Goal: Task Accomplishment & Management: Use online tool/utility

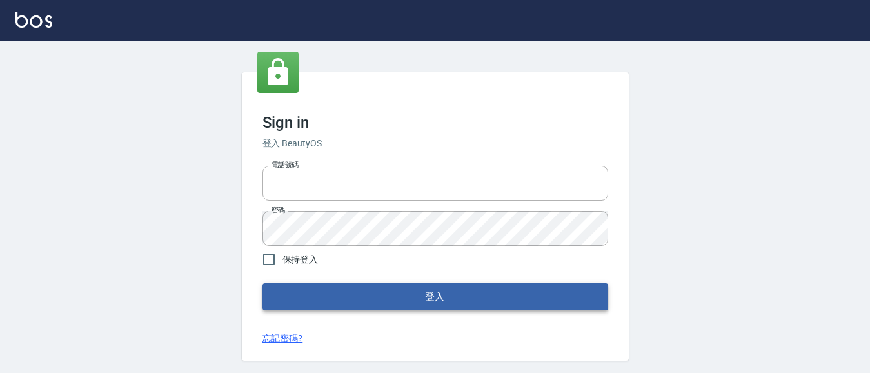
type input "0931911003"
click at [413, 300] on button "登入" at bounding box center [435, 296] width 346 height 27
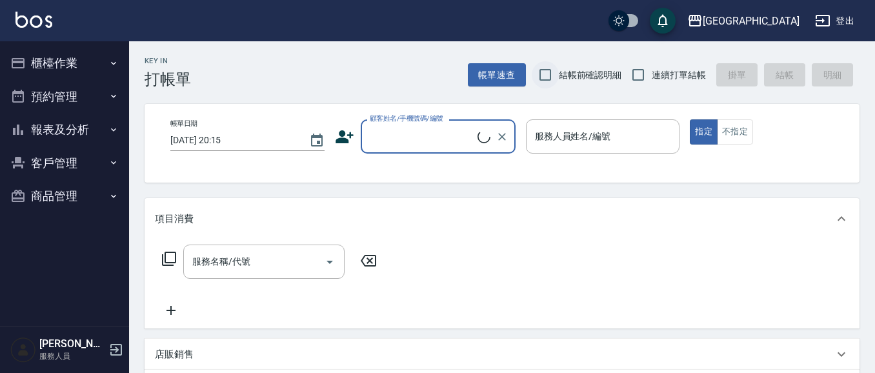
click at [545, 81] on input "結帳前確認明細" at bounding box center [544, 74] width 27 height 27
checkbox input "true"
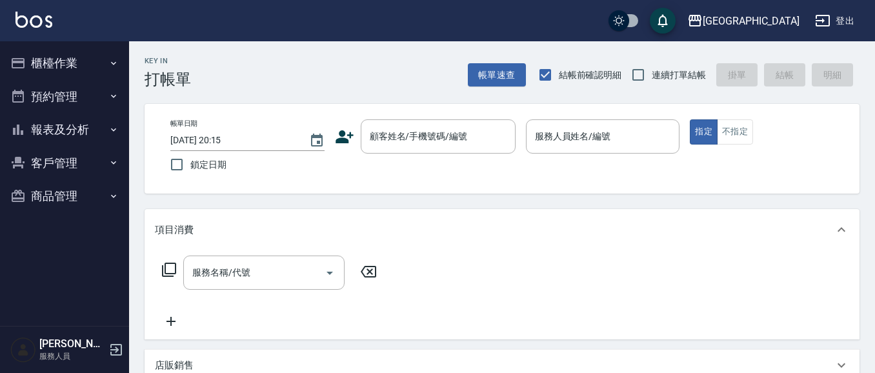
drag, startPoint x: 643, startPoint y: 77, endPoint x: 607, endPoint y: 94, distance: 39.6
click at [644, 77] on input "連續打單結帳" at bounding box center [637, 74] width 27 height 27
checkbox input "true"
click at [396, 137] on div "顧客姓名/手機號碼/編號 顧客姓名/手機號碼/編號" at bounding box center [438, 136] width 155 height 34
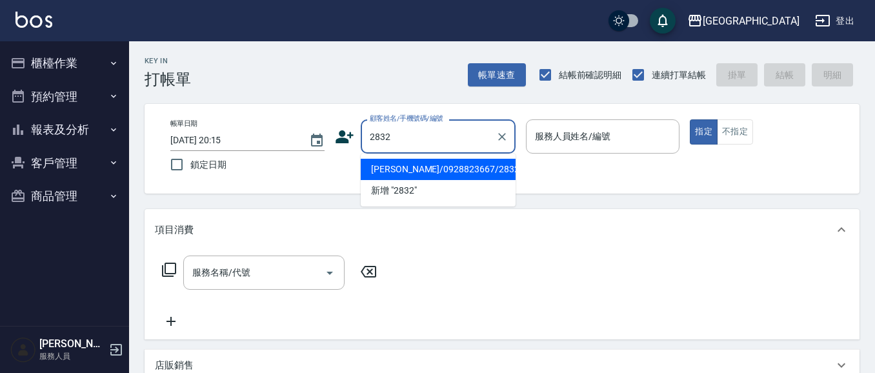
type input "陳淑貞/0928823667/2832"
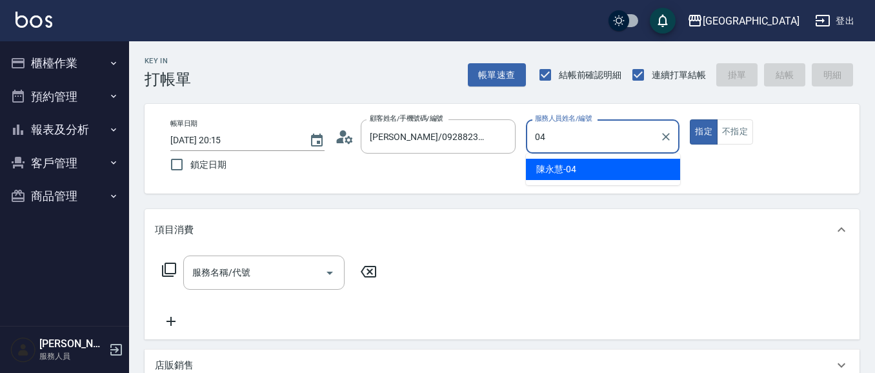
type input "04"
type button "true"
type input "陳永慧-04"
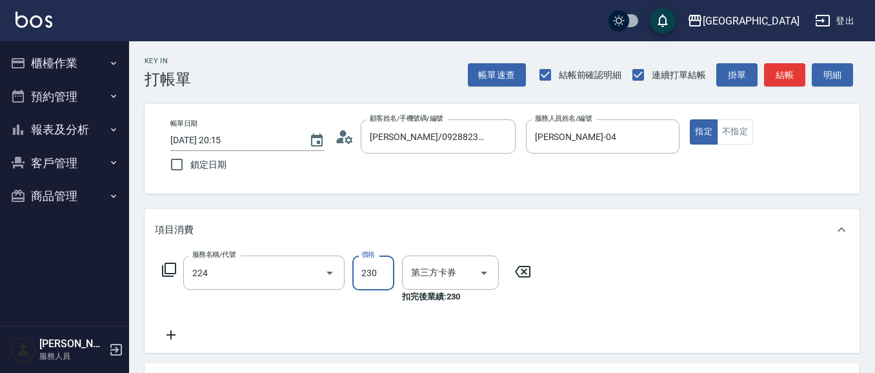
type input "洗髮(卡)230(224)"
type input "舊有卡券"
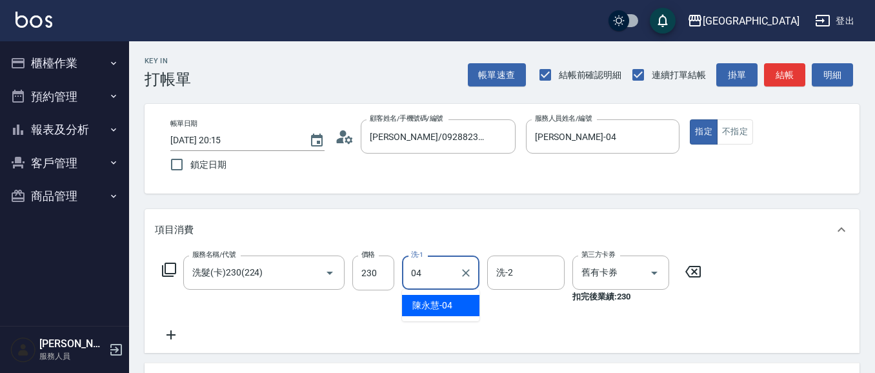
type input "陳永慧-04"
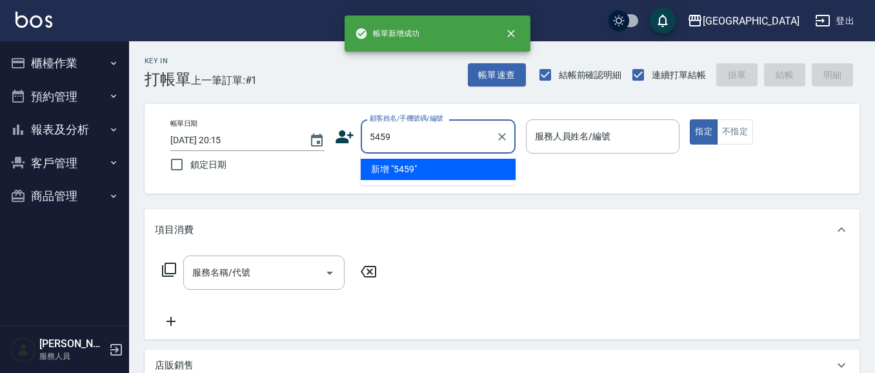
type input "5459"
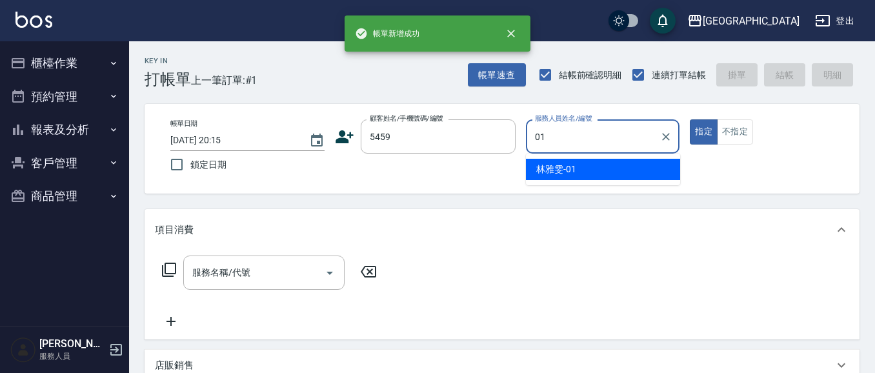
type input "林雅雯-01"
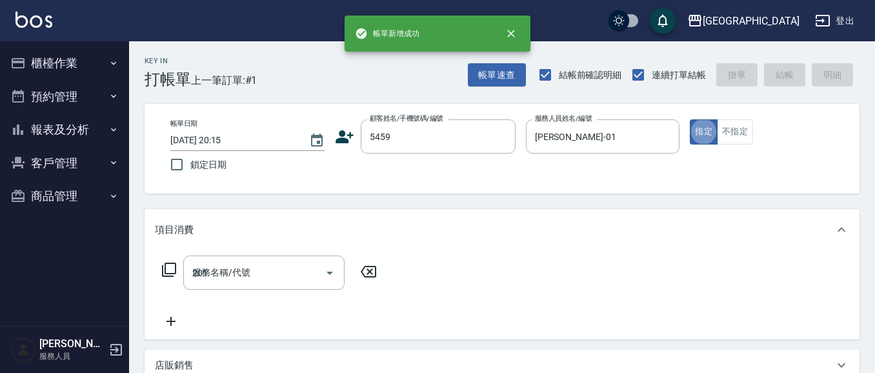
type input "201"
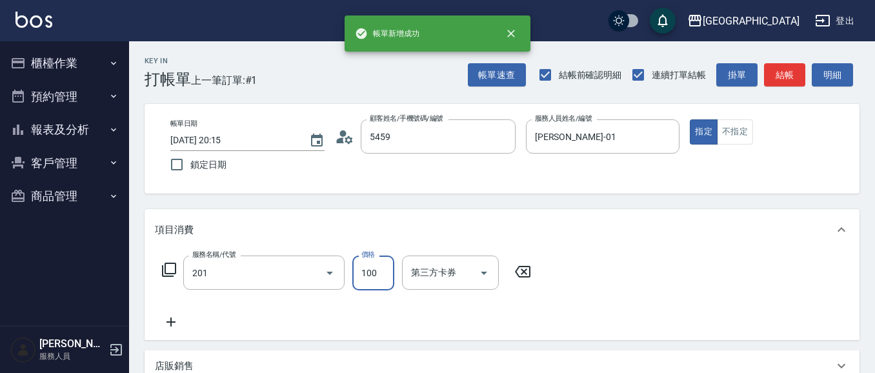
type input "許新愉/0972965101/5459"
type input "洗髮[100](201)"
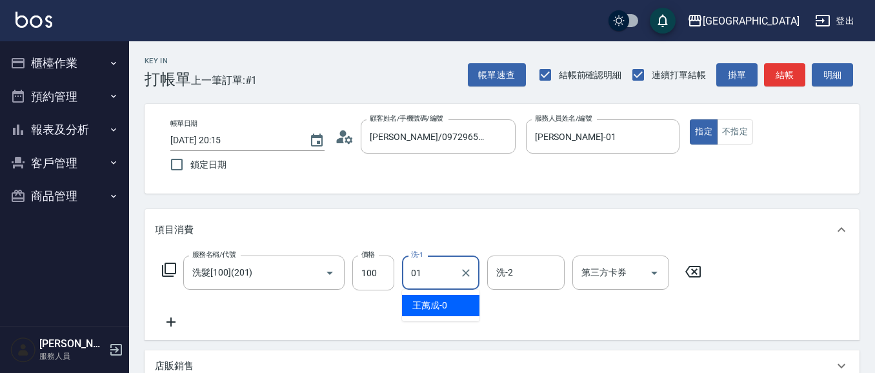
type input "林雅雯-01"
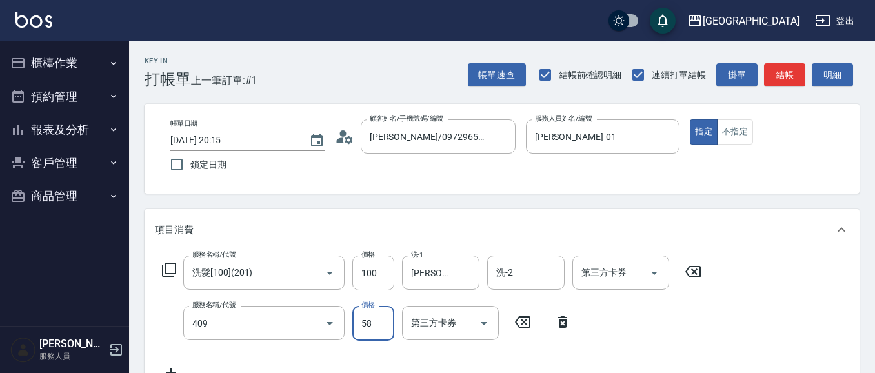
type input "剪髮(550)(409)"
type input "580"
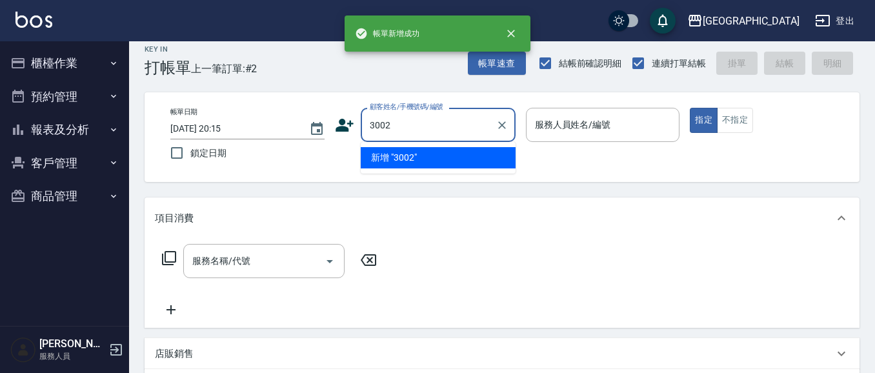
type input "3002"
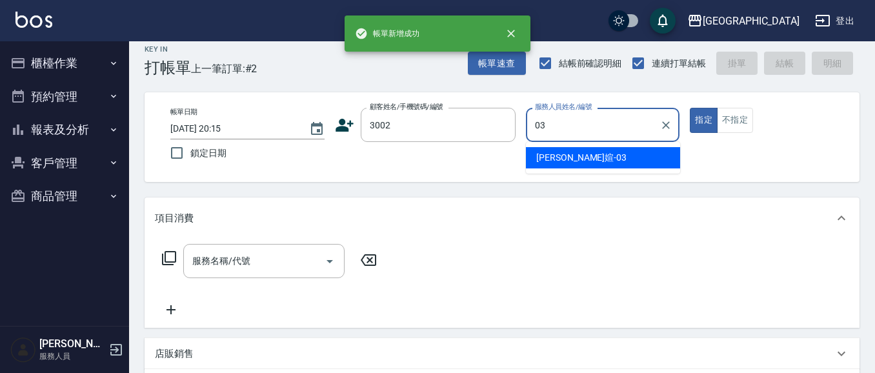
type input "蘇琳媗-03"
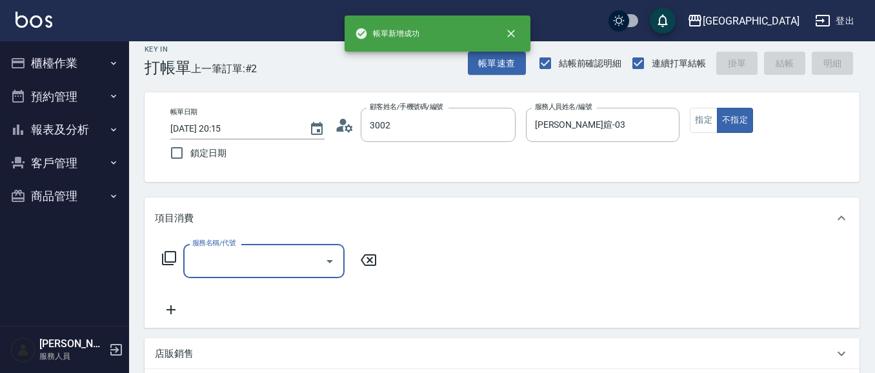
type input "邢蘐宜/0975311538/3002"
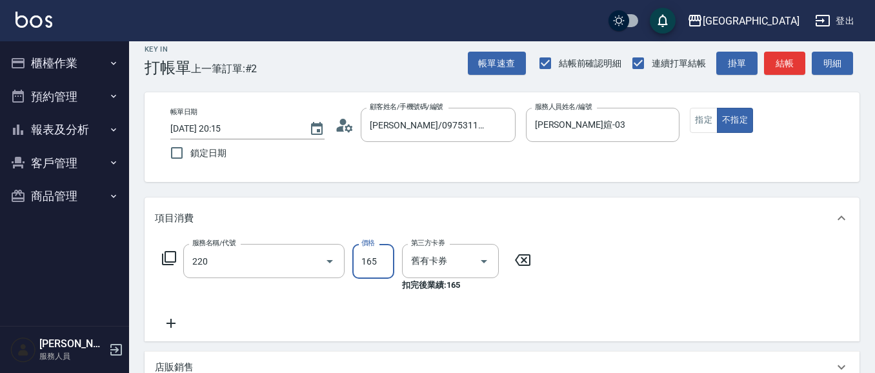
type input "洗髮卡券(165)(220)"
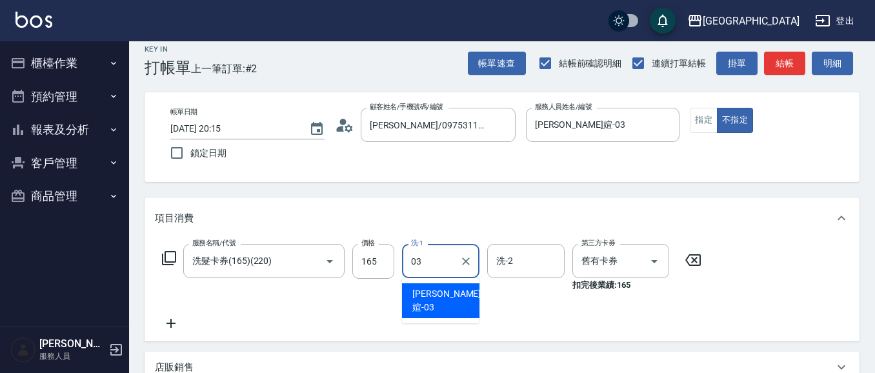
type input "蘇琳媗-03"
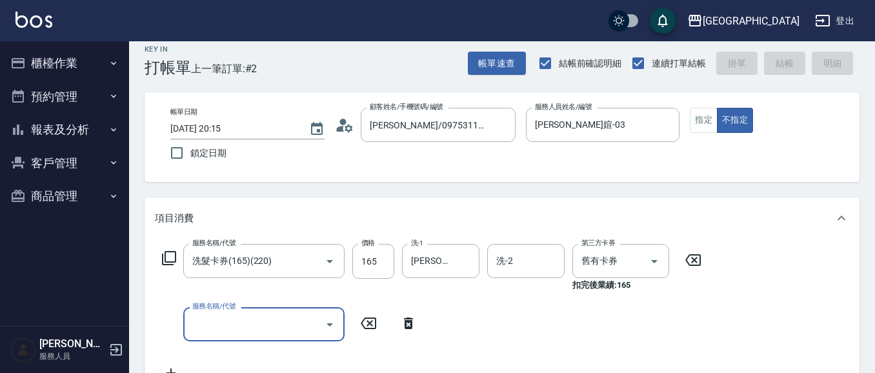
type input "2025/09/23 20:16"
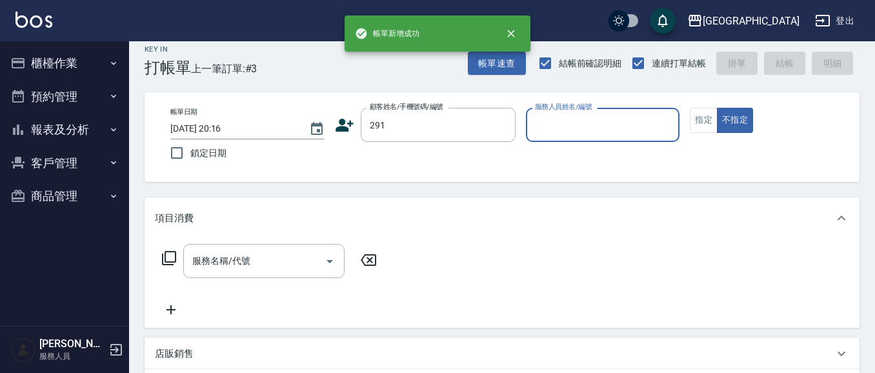
type input "291"
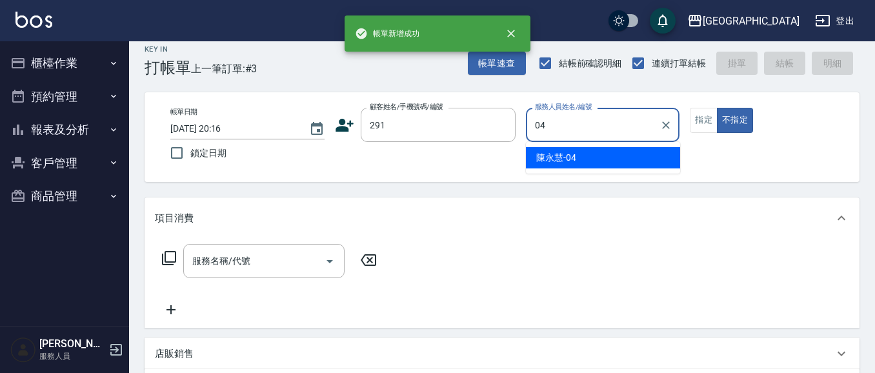
type input "陳永慧-04"
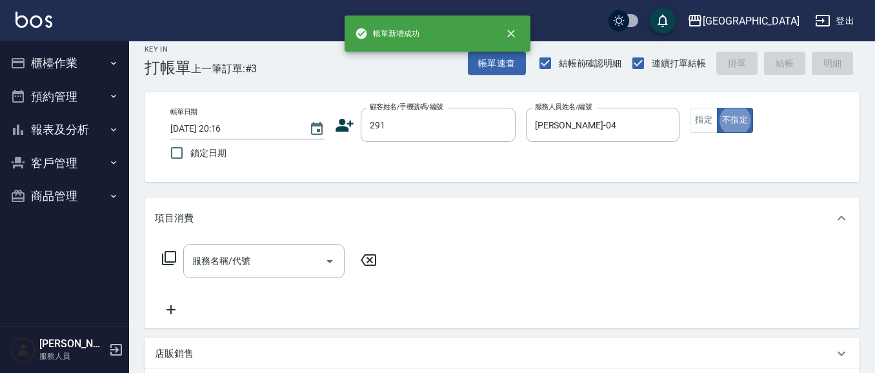
type button "false"
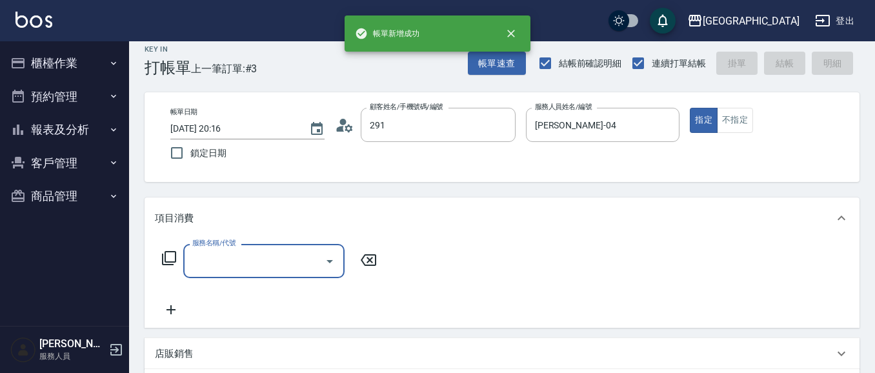
type input "陳永慧/291/291"
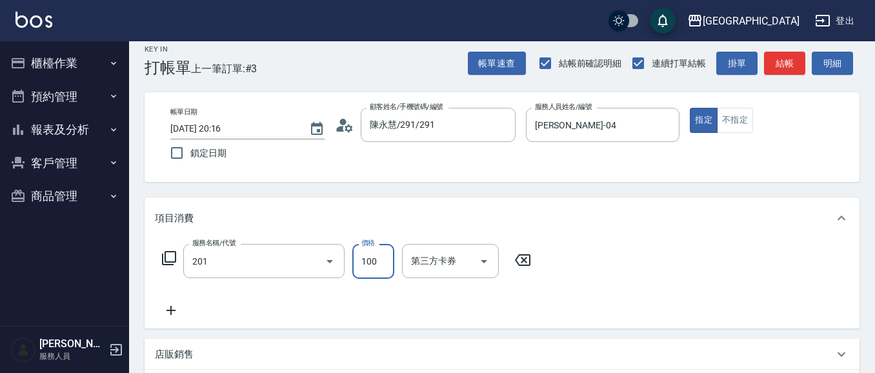
type input "洗髮[100](201)"
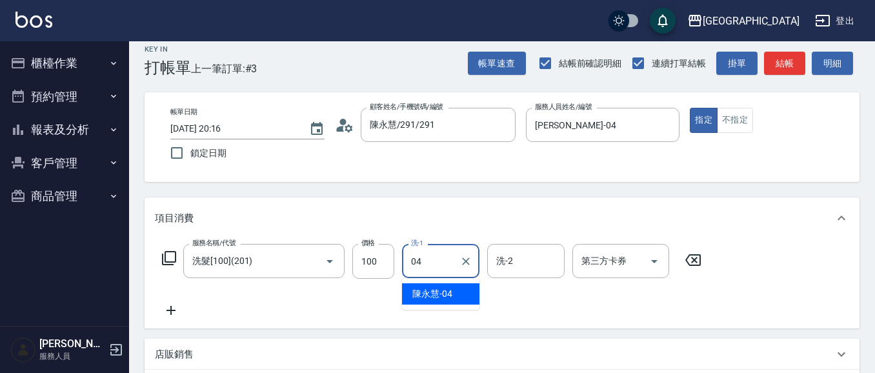
type input "陳永慧-04"
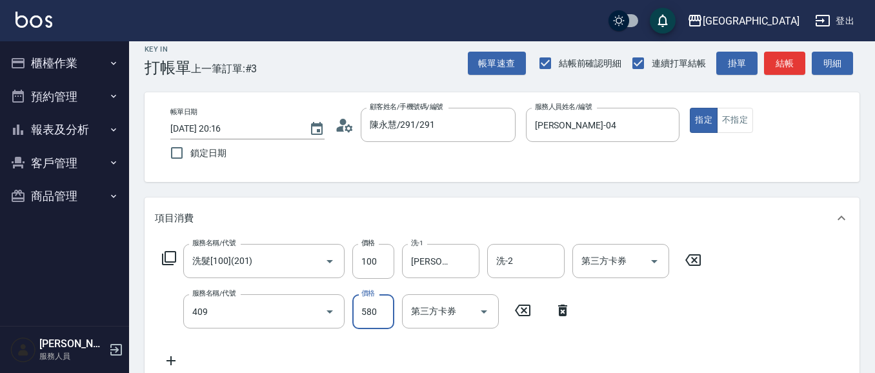
type input "剪髮(550)(409)"
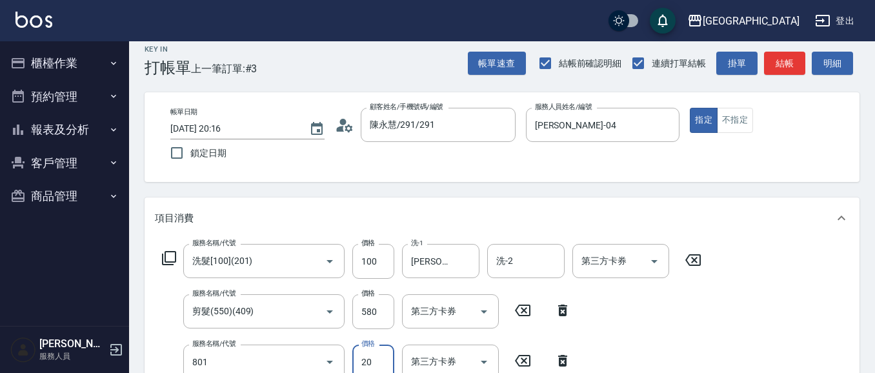
type input "潤絲(801)"
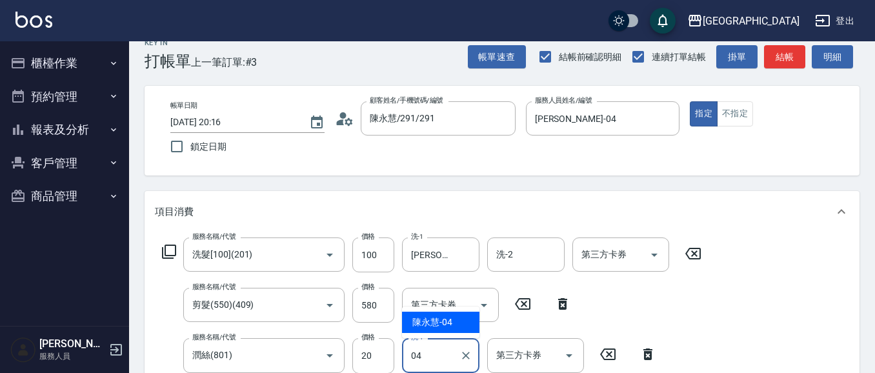
type input "陳永慧-04"
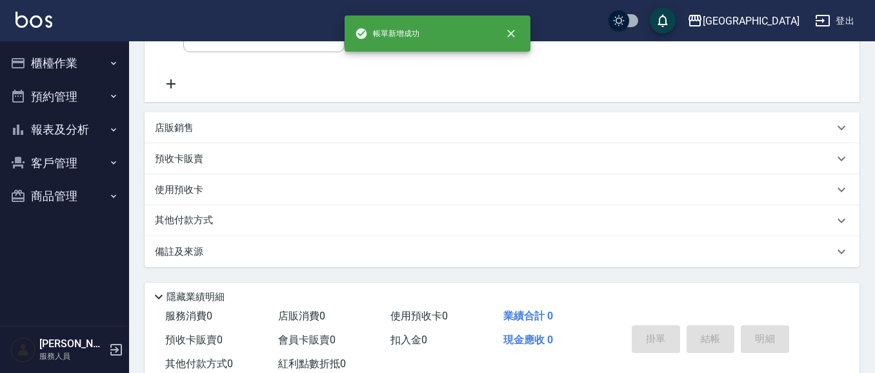
scroll to position [0, 0]
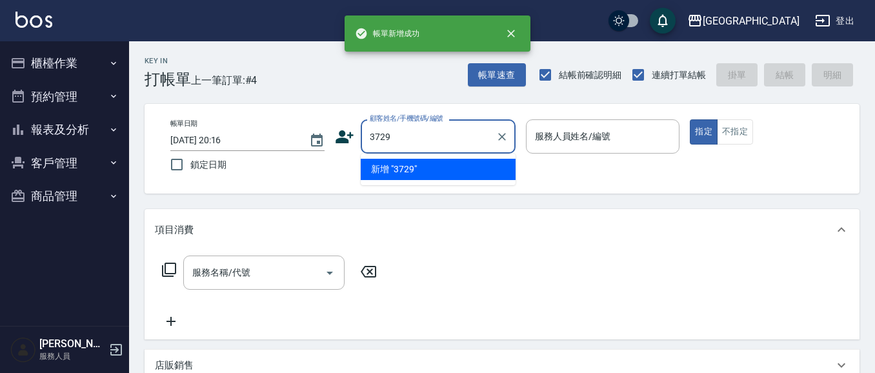
type input "3729"
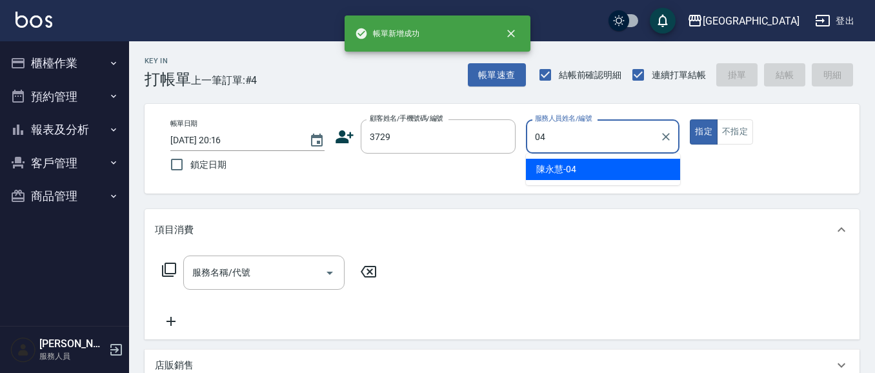
type input "陳永慧-04"
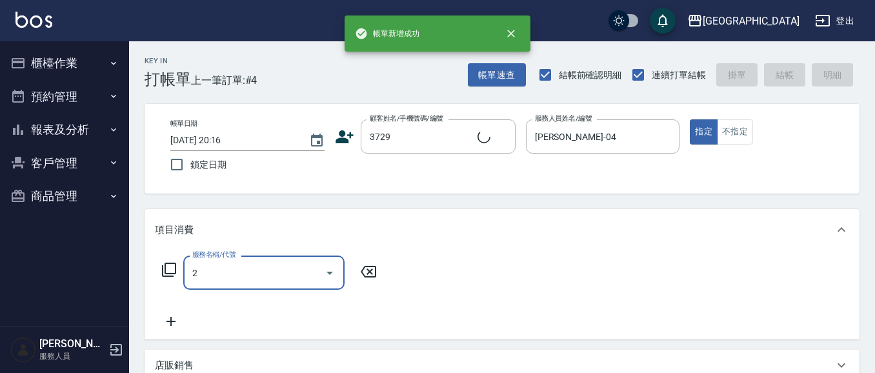
type input "22"
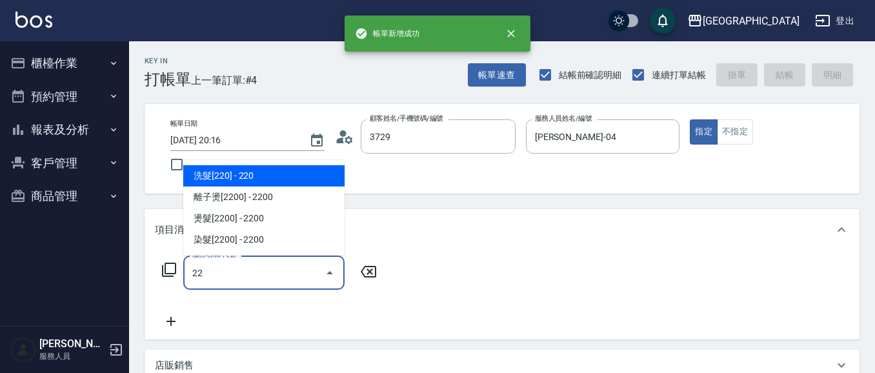
type input "劉軒如/0916102525/3729"
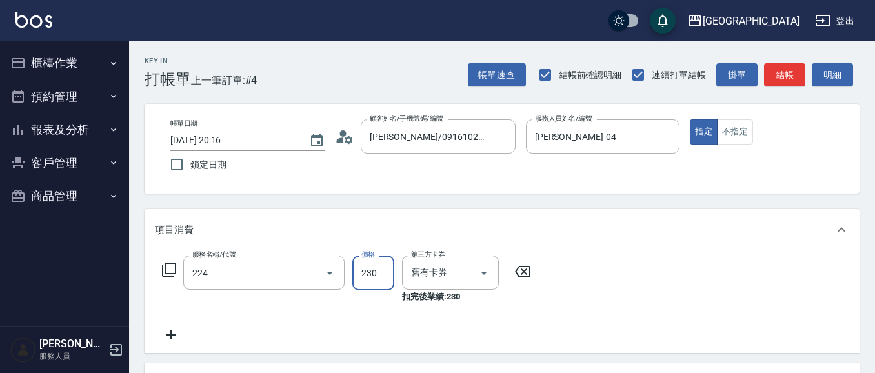
type input "洗髮(卡)230(224)"
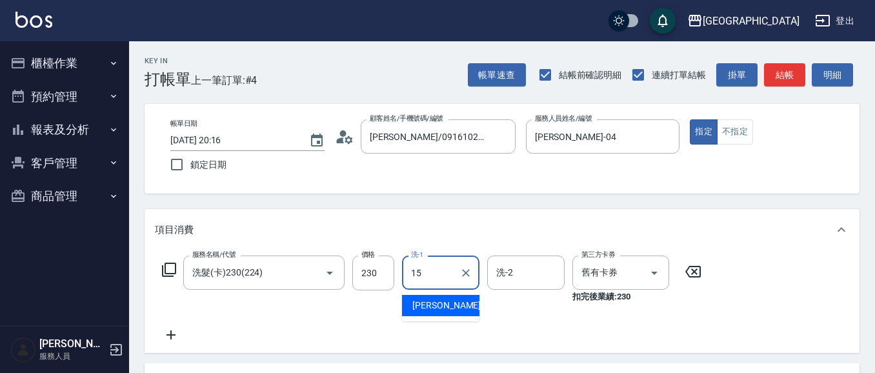
type input "蔡惠娟-15"
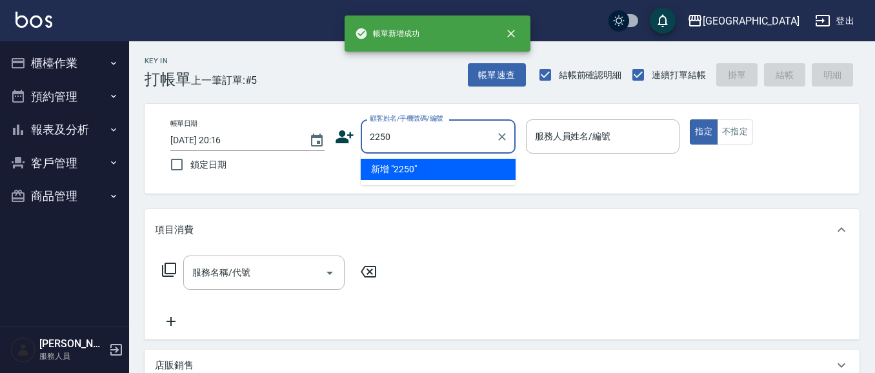
type input "2250"
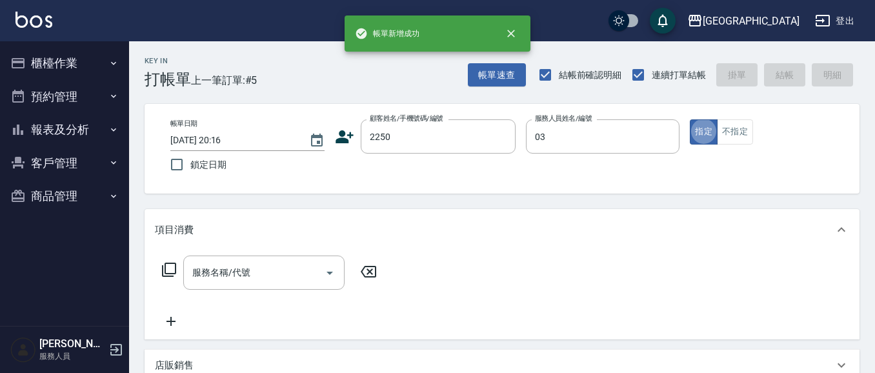
type input "蘇琳媗-03"
type input "2"
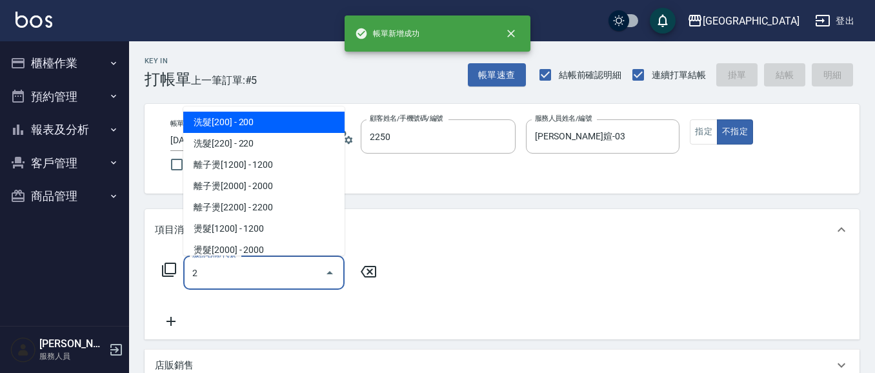
type input "蘇琳媗/0911843052/2250"
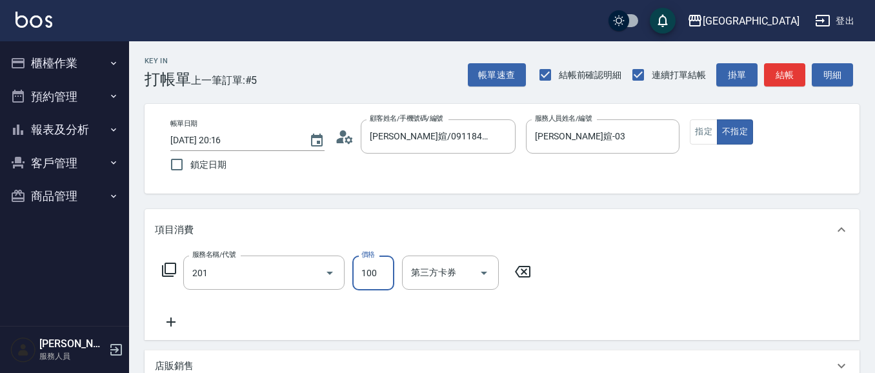
type input "洗髮[100](201)"
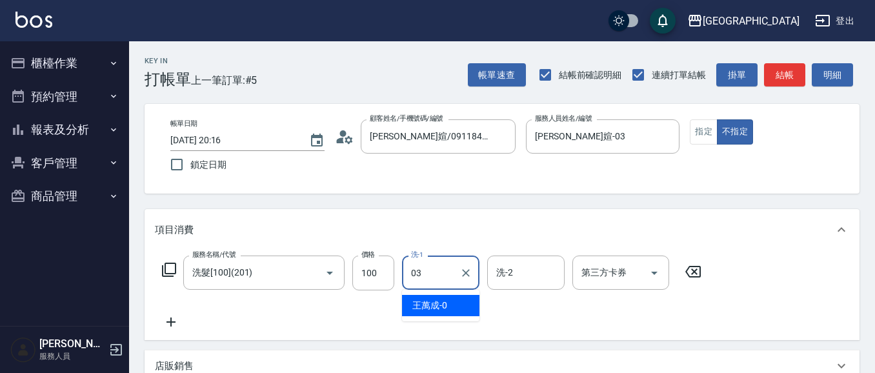
type input "蘇琳媗-03"
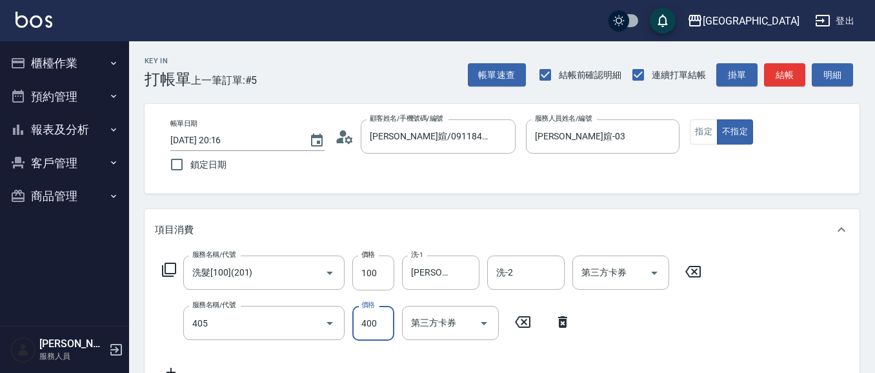
type input "剪髮(400)(405)"
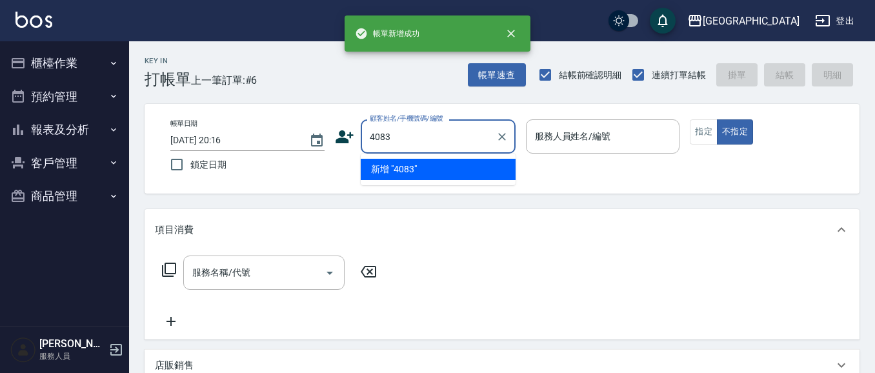
type input "4083"
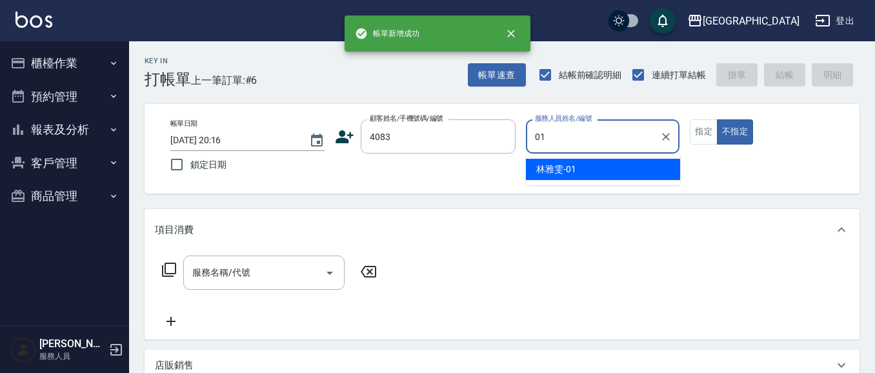
type input "林雅雯-01"
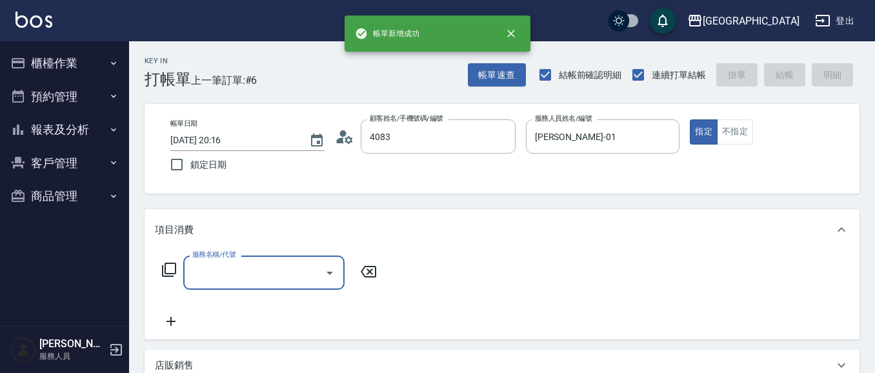
type input "林卿洳/0921988618/4083"
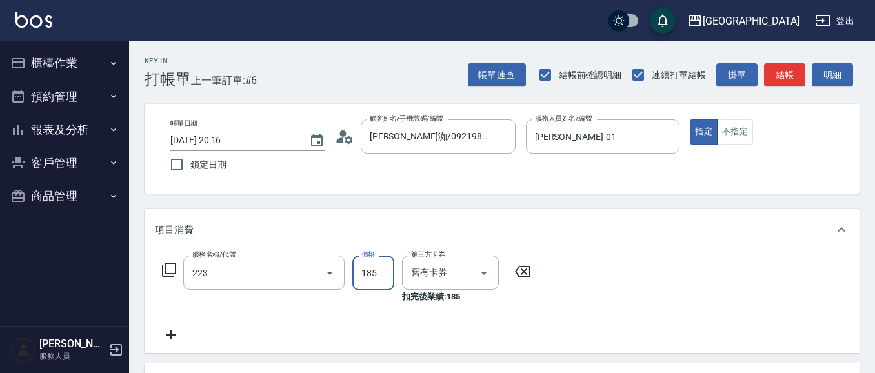
type input "洗髮卡(185)(223)"
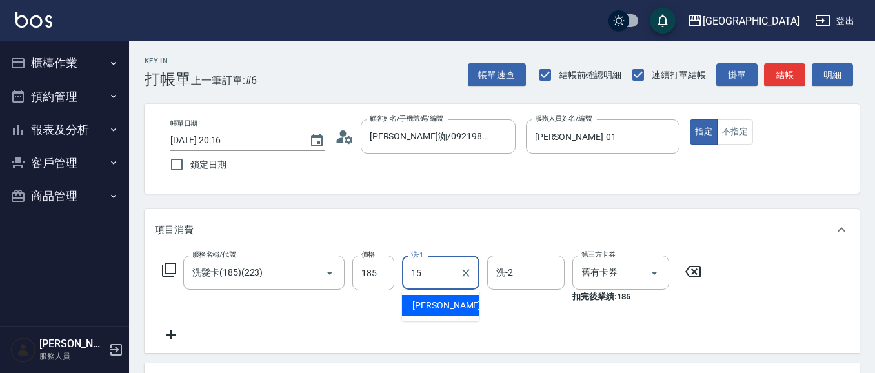
type input "蔡惠娟-15"
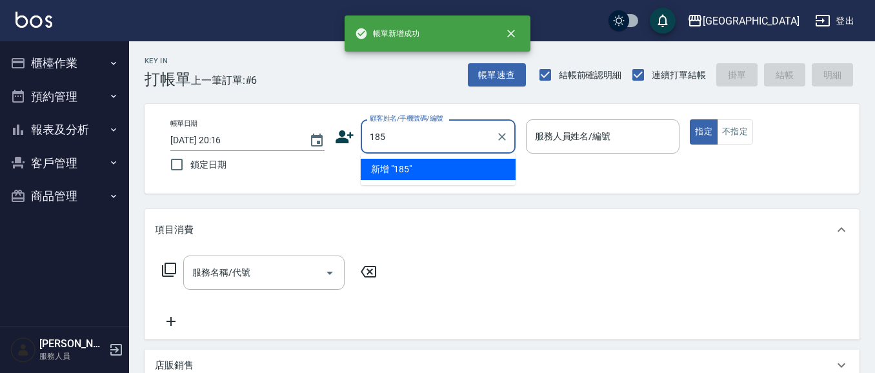
type input "185"
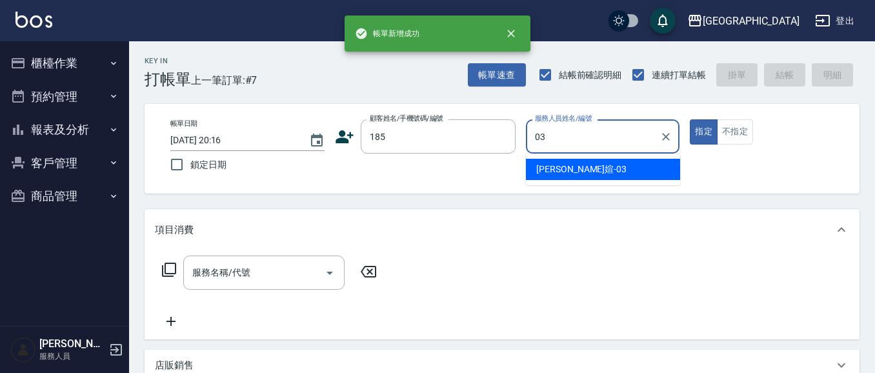
type input "蘇琳媗-03"
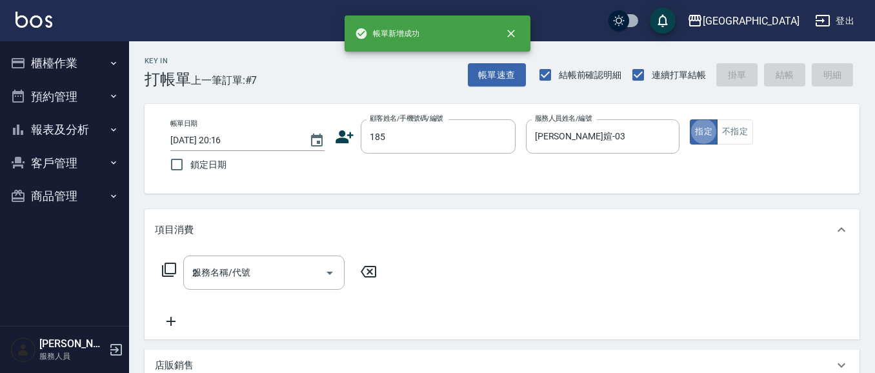
type input "22"
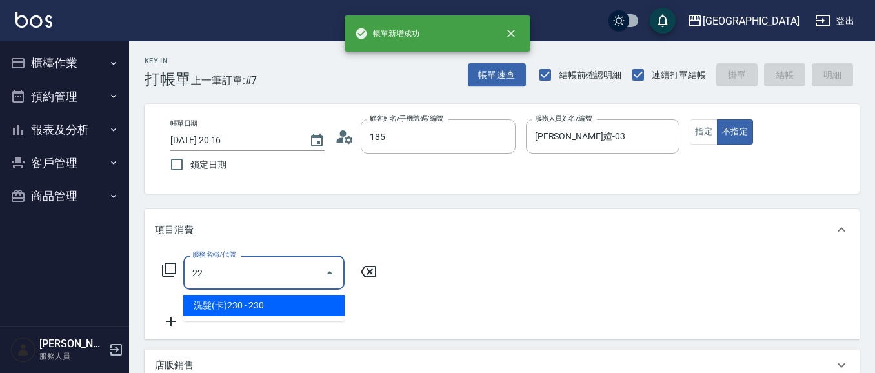
type input "李東霖/0916232368/185"
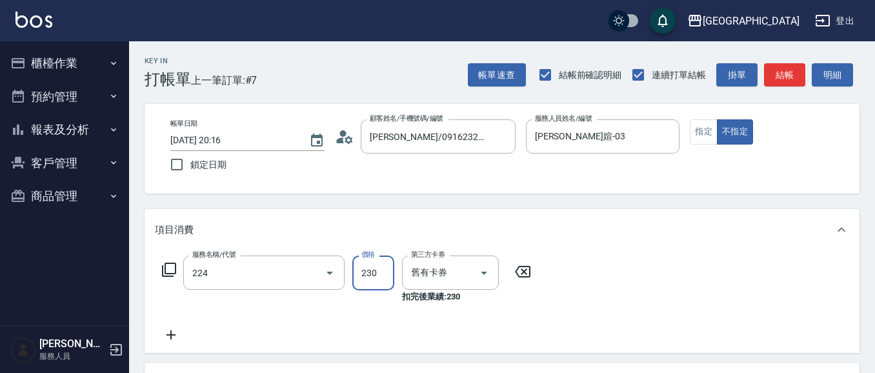
type input "洗髮(卡)230(224)"
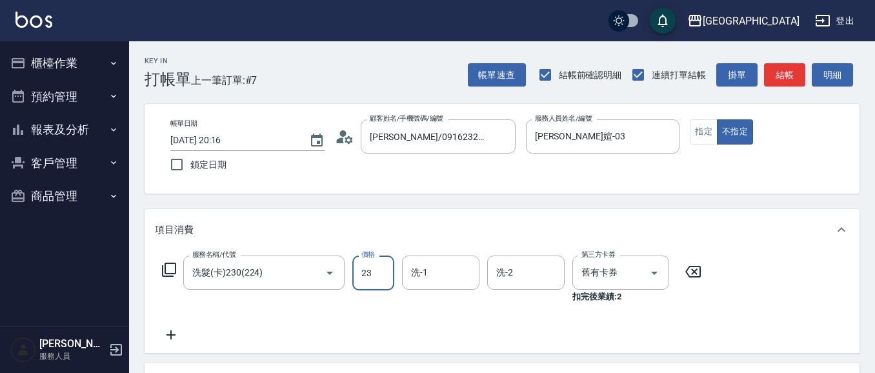
type input "230"
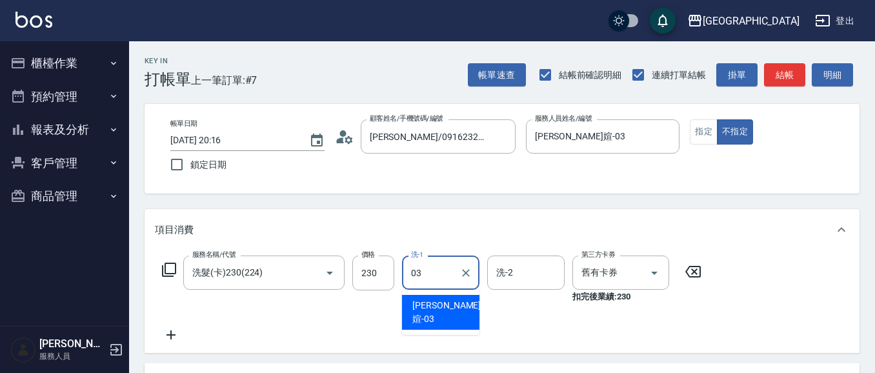
type input "蘇琳媗-03"
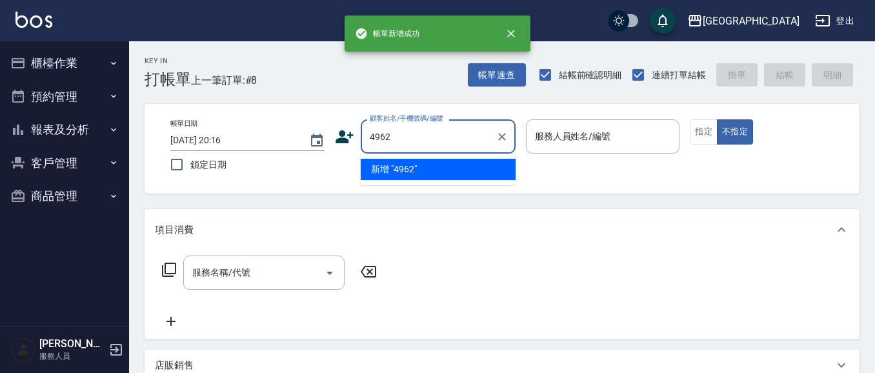
type input "4962"
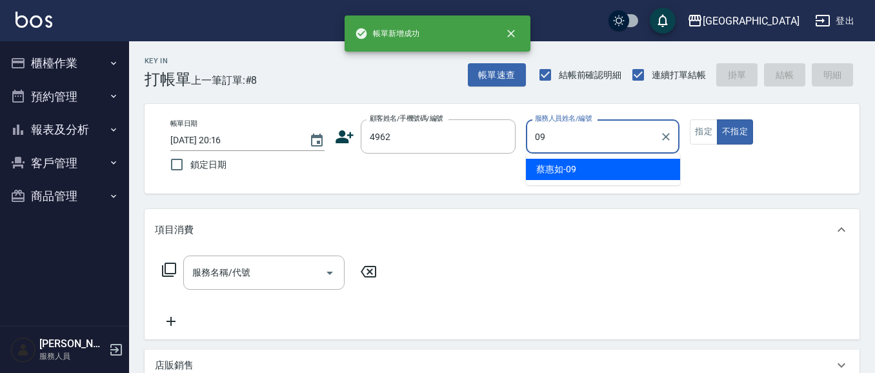
type input "蔡惠如-09"
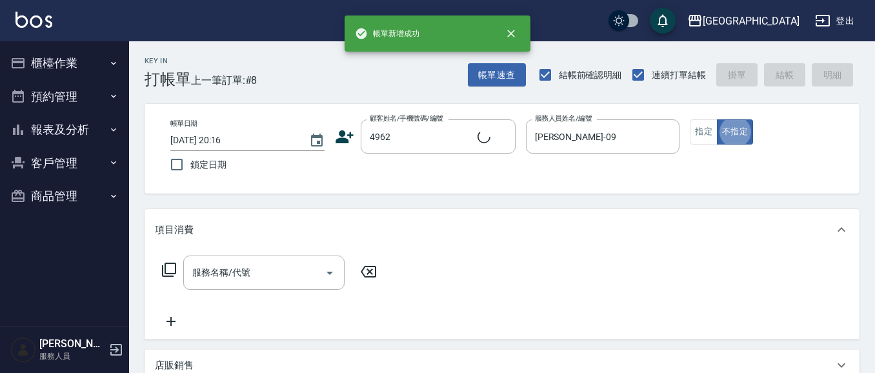
type input "白惠心/0936176409/4962"
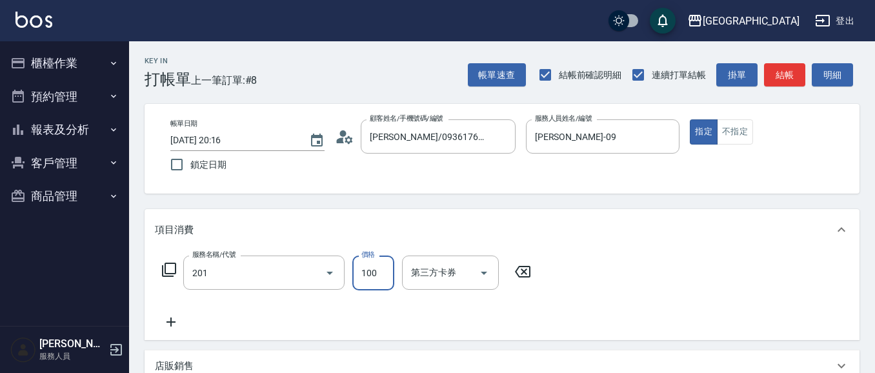
type input "洗髮[100](201)"
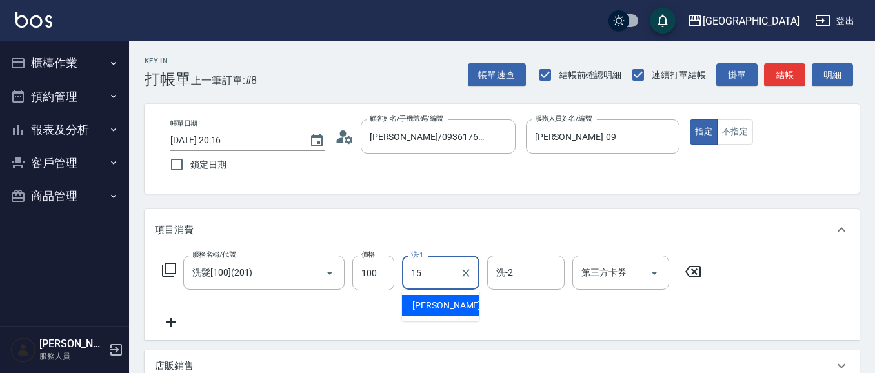
type input "蔡惠娟-15"
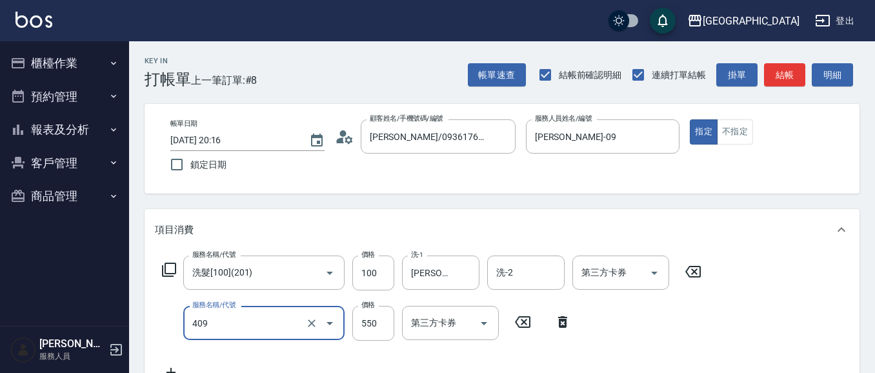
type input "409"
type input "580"
type input "剪髮(550)(409)"
type input "580"
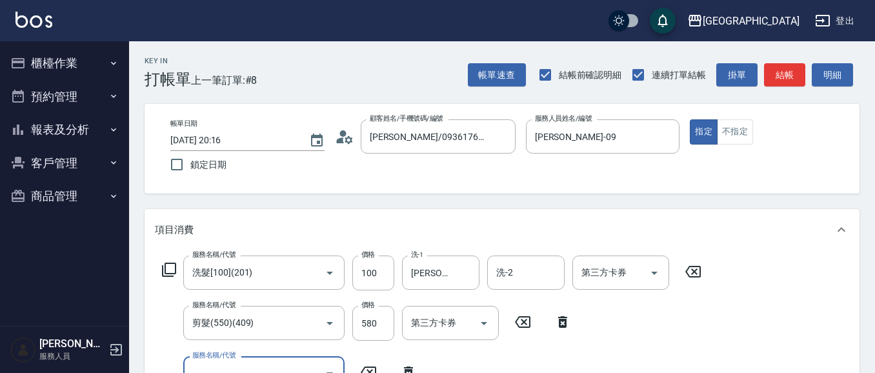
scroll to position [12, 0]
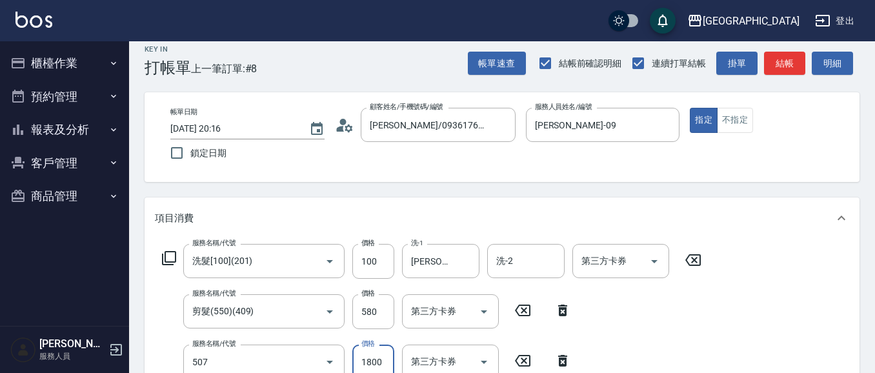
type input "染髮[1800](507)"
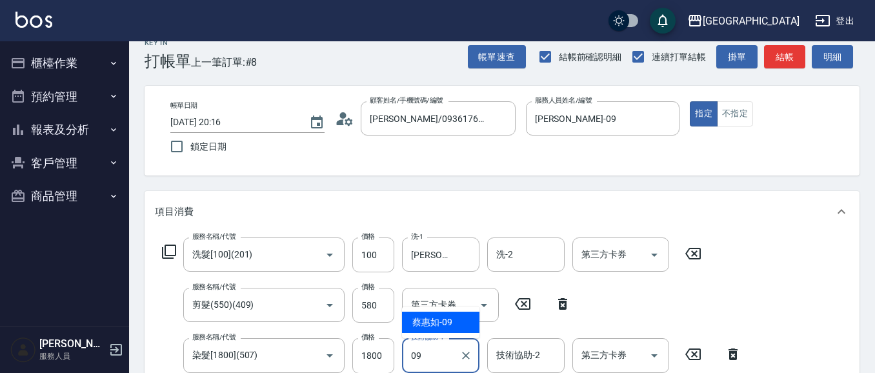
type input "蔡惠如-09"
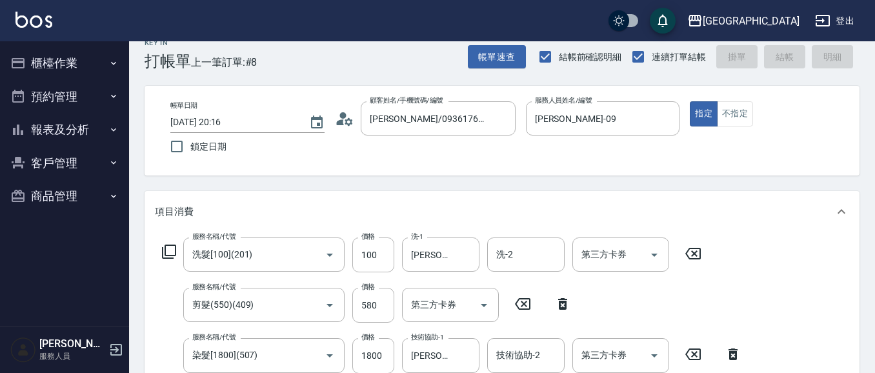
scroll to position [237, 0]
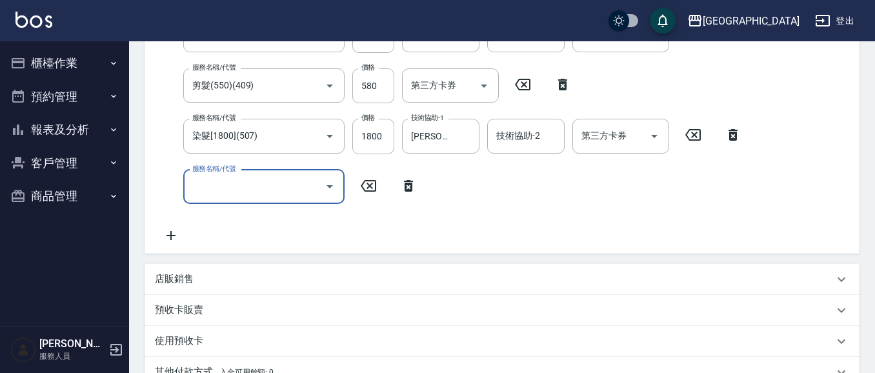
type input "2025/09/23 20:17"
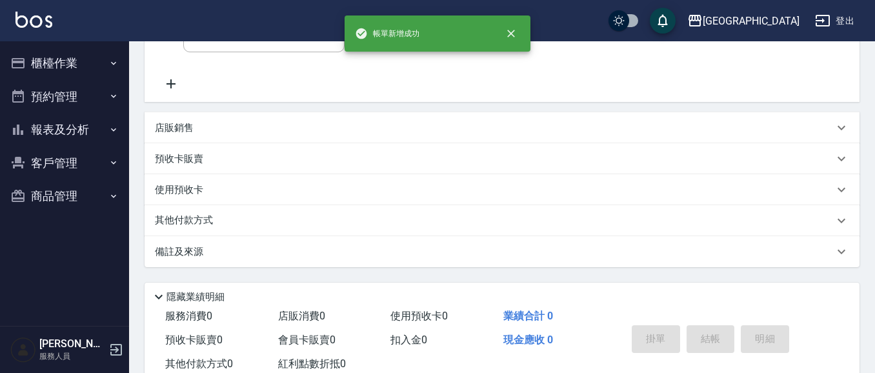
scroll to position [0, 0]
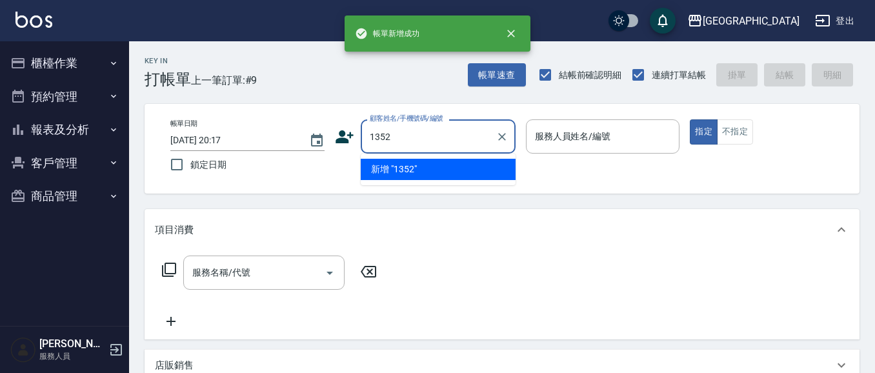
type input "1352"
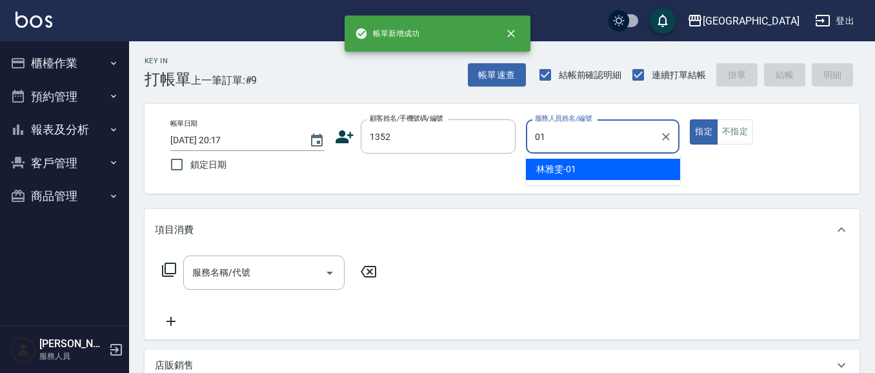
type input "林雅雯-01"
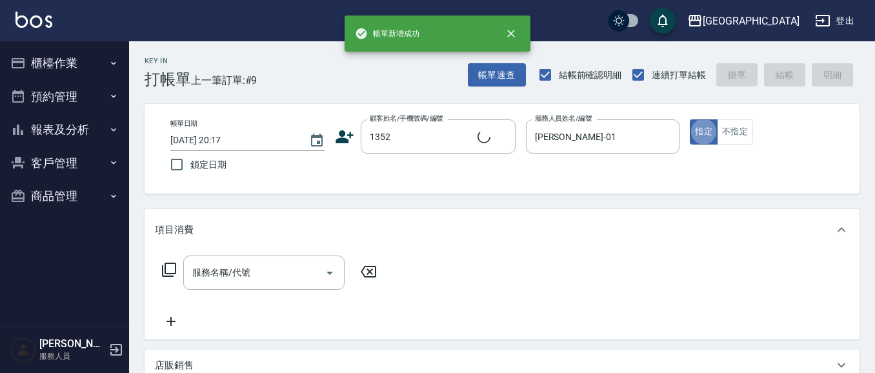
type input "林雅雯/0421/1352"
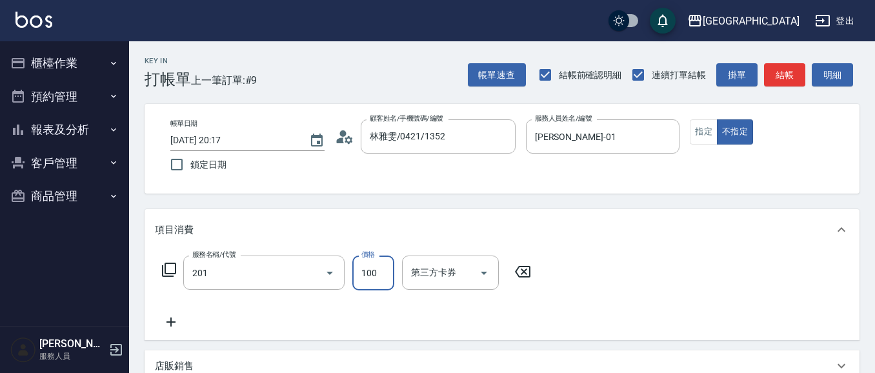
type input "洗髮[100](201)"
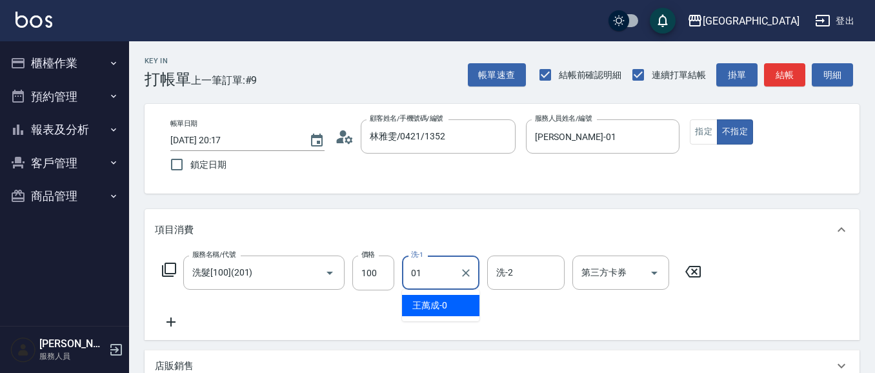
type input "林雅雯-01"
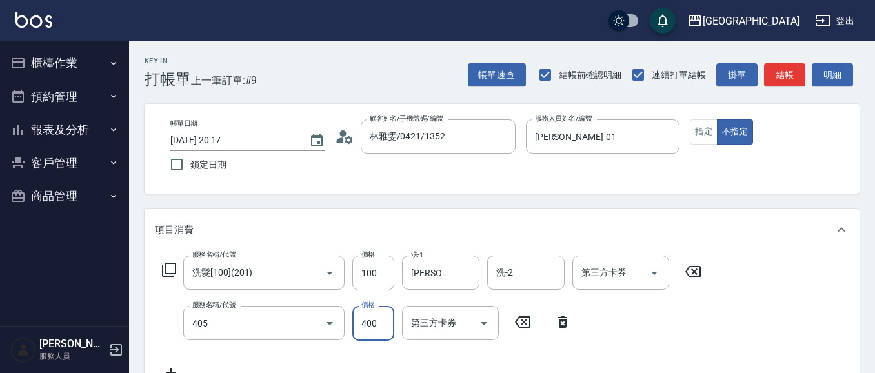
type input "剪髮(400)(405)"
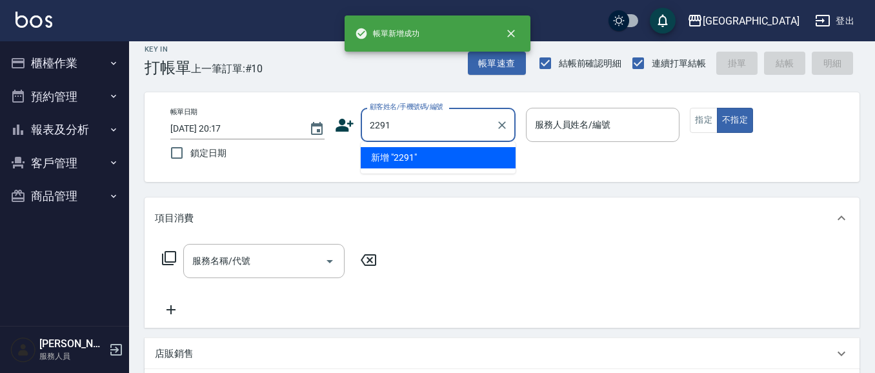
type input "2291"
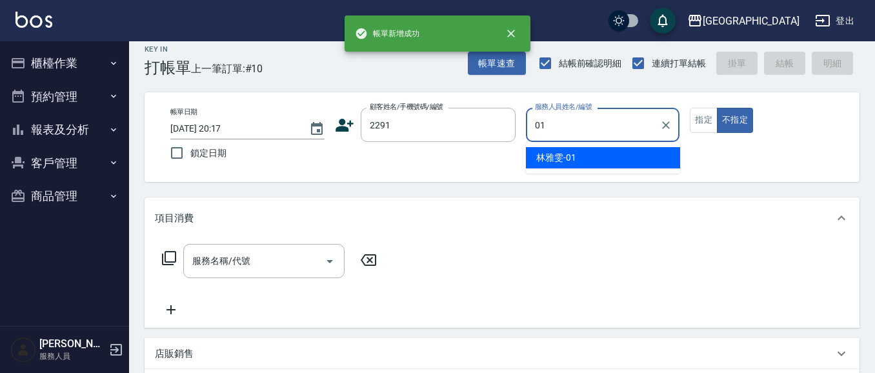
type input "林雅雯-01"
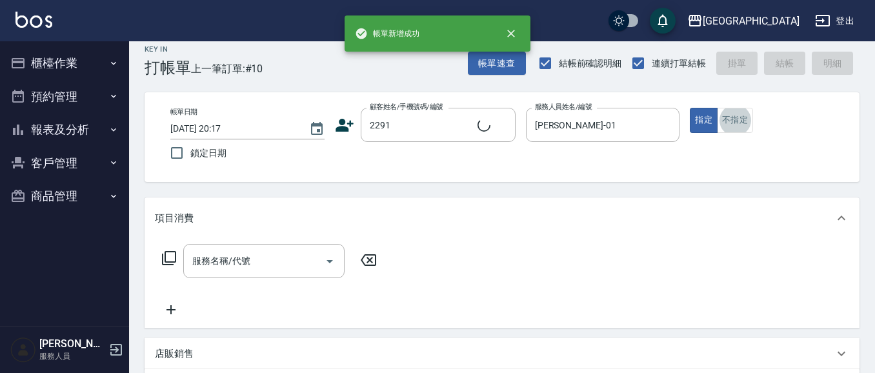
type input "朱芯儀/2291/2291"
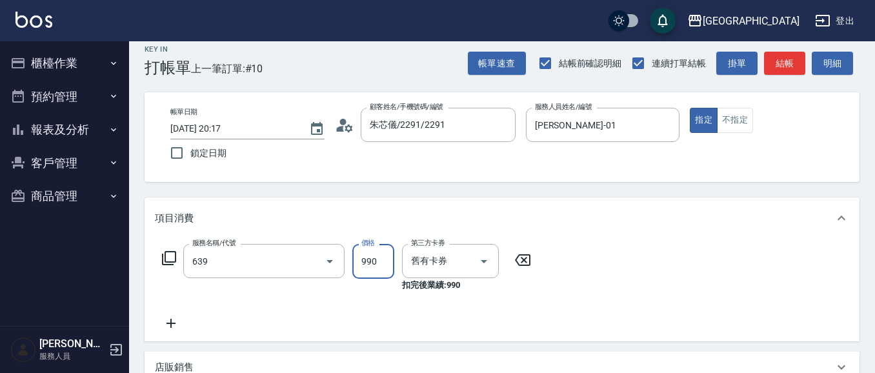
type input "(芙)蘆薈髮膜套卡(自材)(639)"
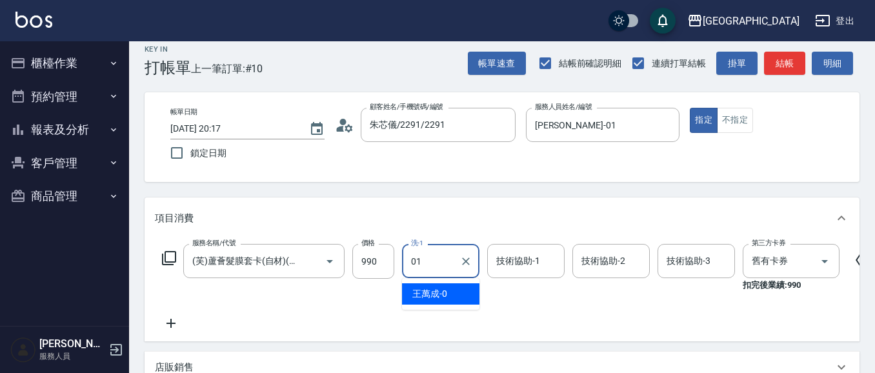
type input "林雅雯-01"
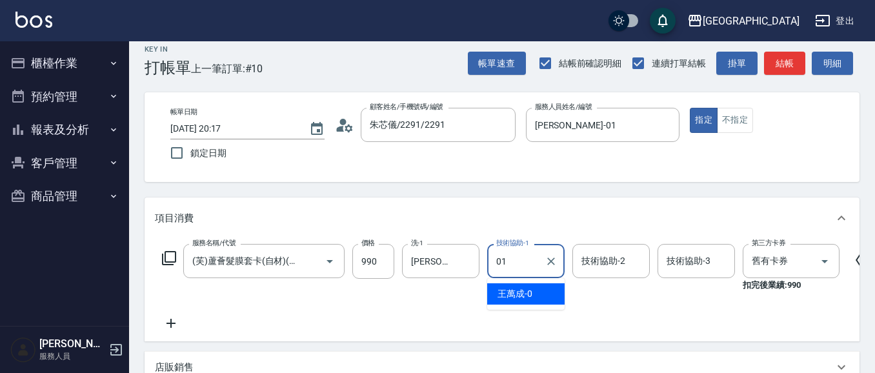
type input "林雅雯-01"
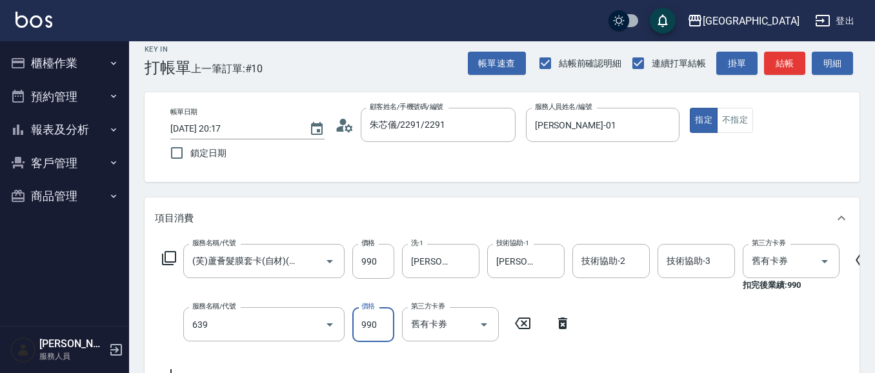
type input "(芙)蘆薈髮膜套卡(自材)(639)"
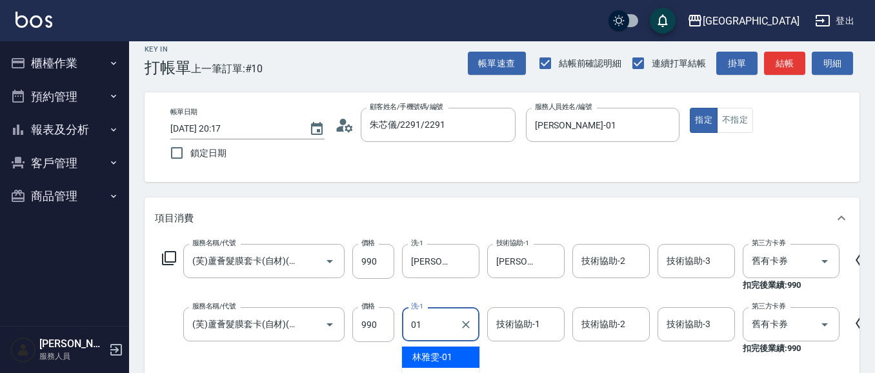
type input "01"
type input "0"
type input "林雅雯-01"
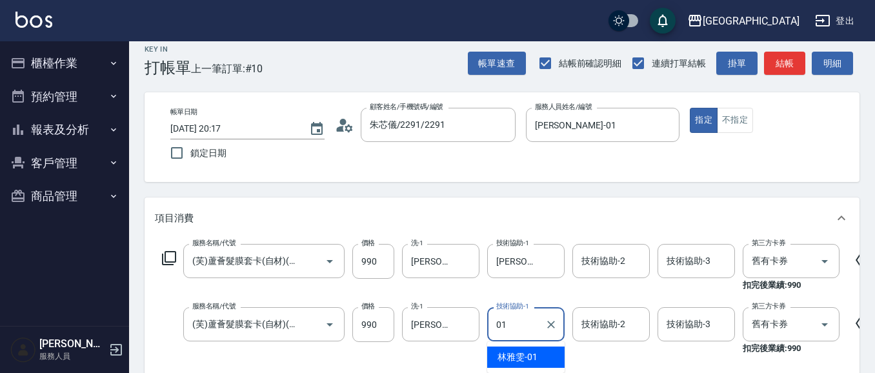
type input "林雅雯-01"
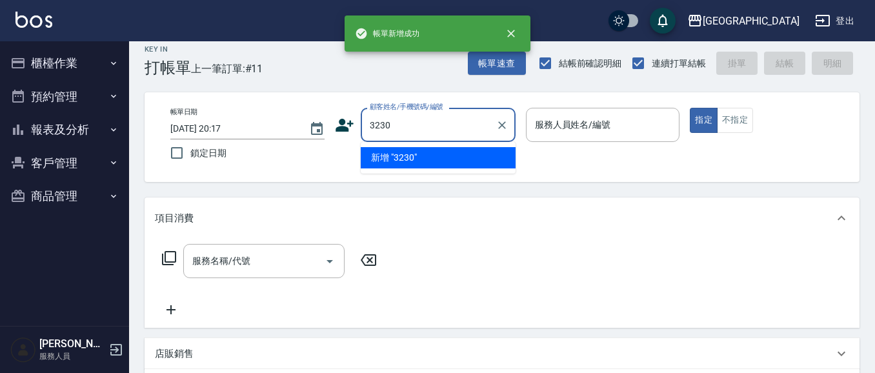
type input "3230"
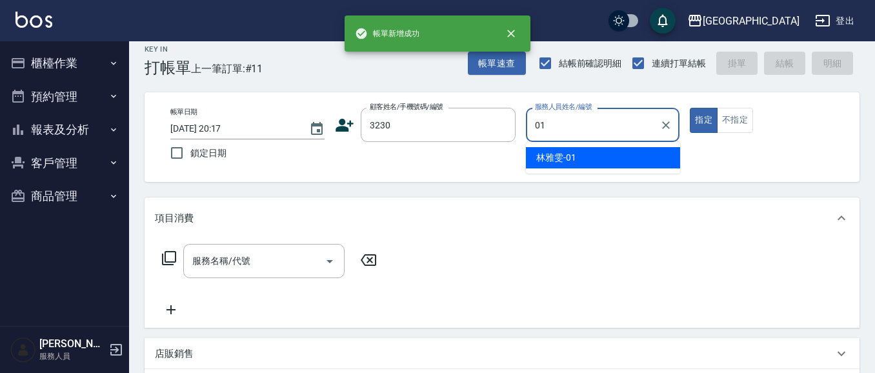
type input "林雅雯-01"
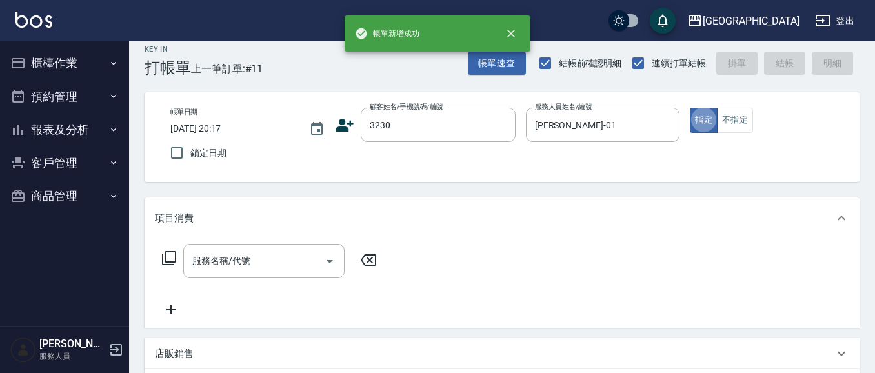
type input "廖秀蓉/3230/3230"
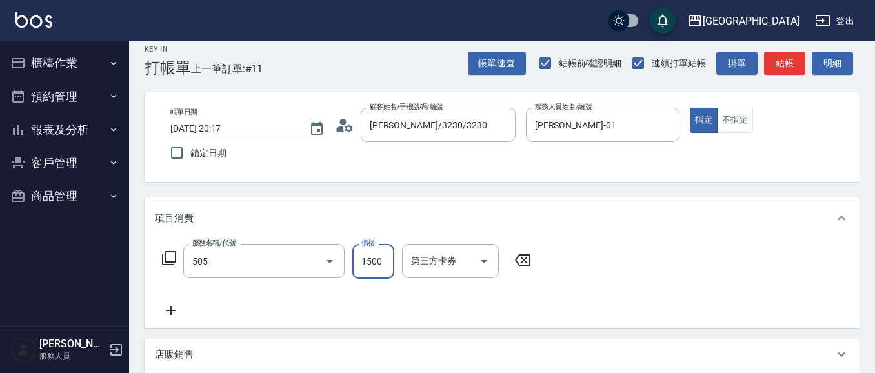
type input "染髮[1500](505)"
type input "1500"
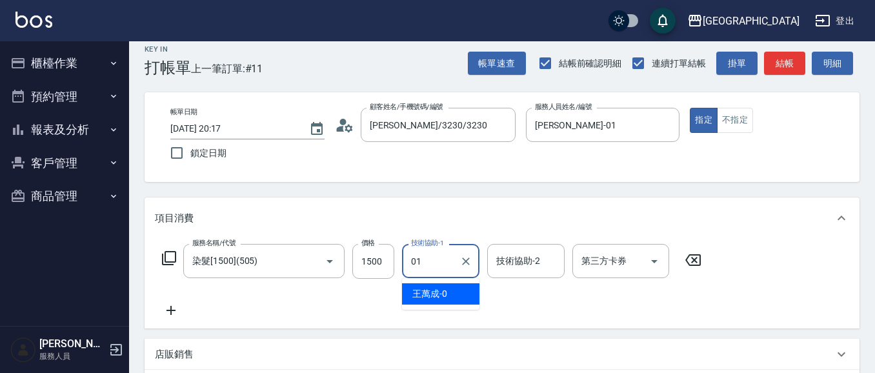
type input "林雅雯-01"
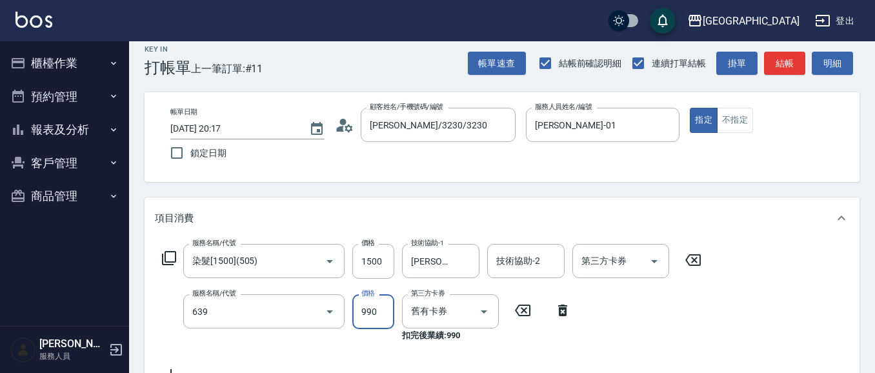
type input "(芙)蘆薈髮膜套卡(自材)(639)"
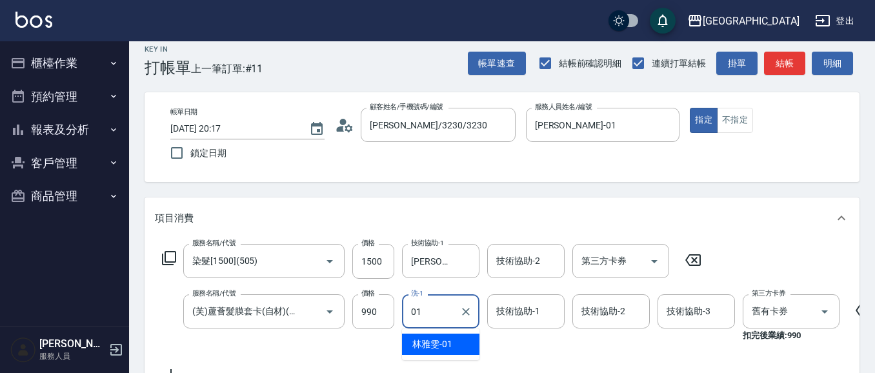
type input "林雅雯-01"
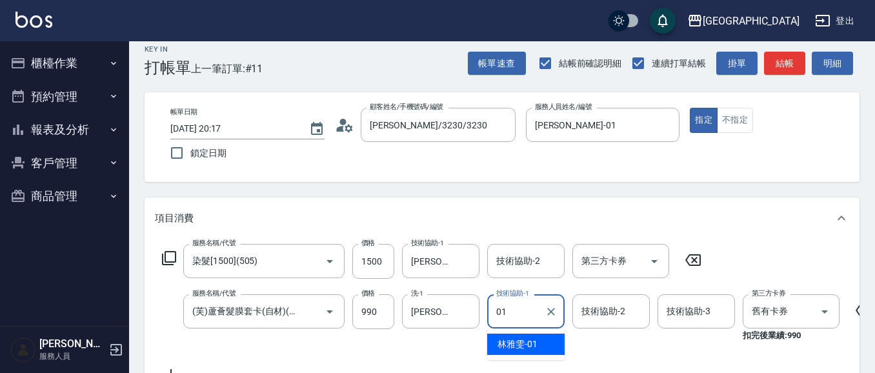
type input "林雅雯-01"
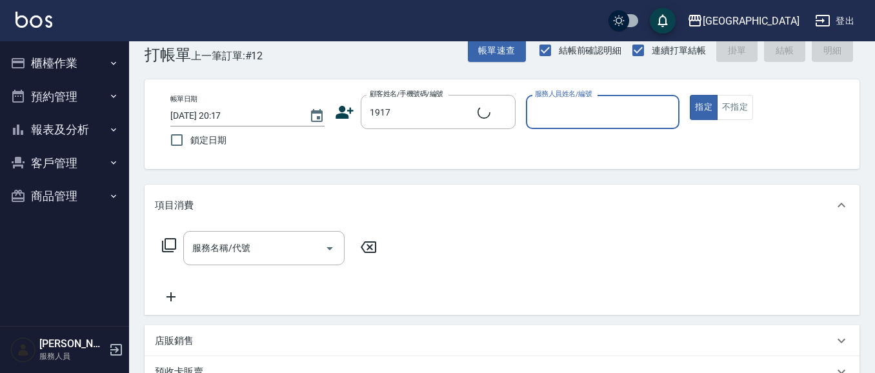
type input "阮桂瓊/0928798302/1917"
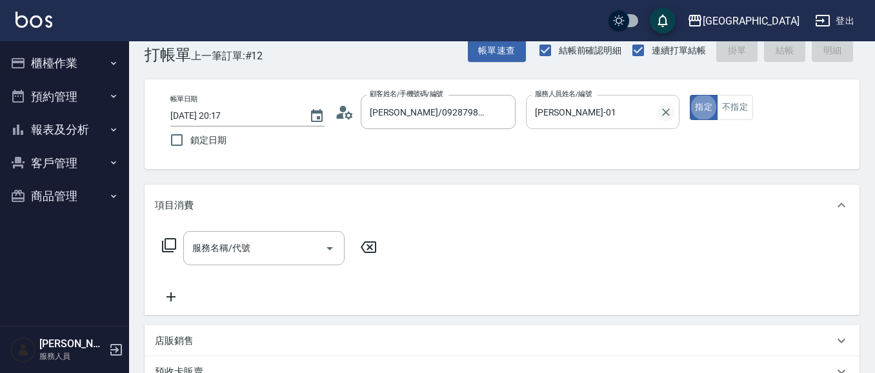
drag, startPoint x: 657, startPoint y: 117, endPoint x: 670, endPoint y: 114, distance: 13.2
click at [661, 116] on div at bounding box center [665, 112] width 17 height 34
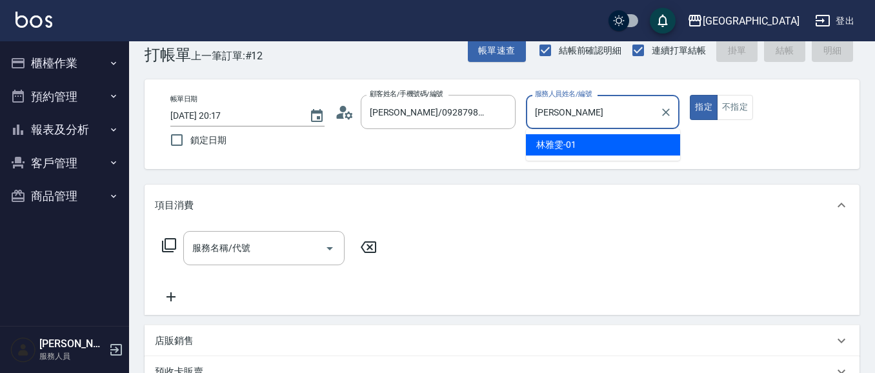
type input "林"
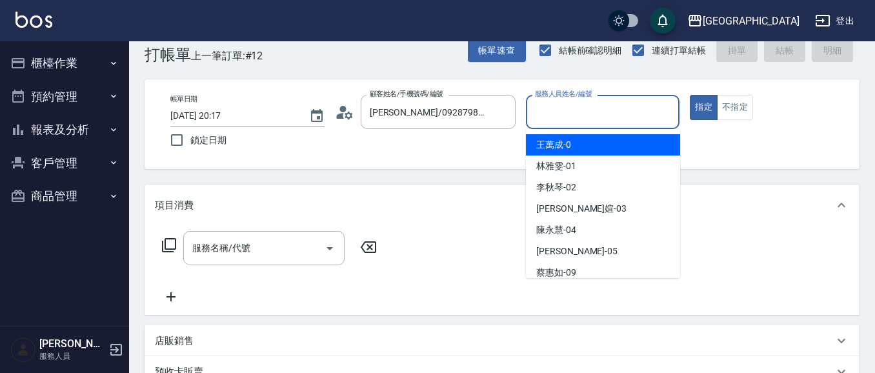
type input "9"
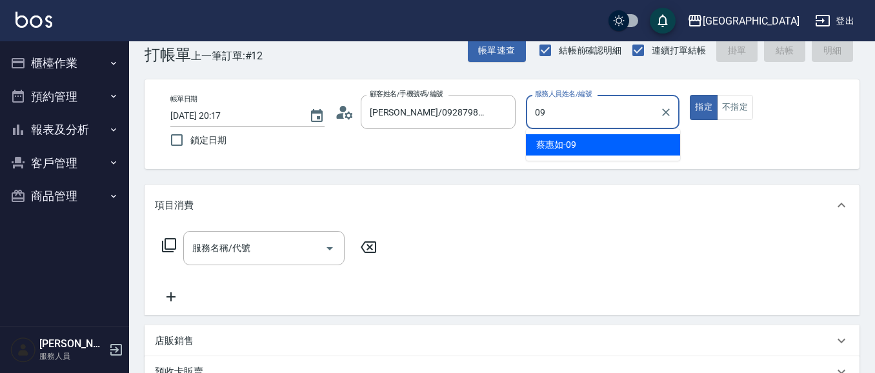
type input "蔡惠如-09"
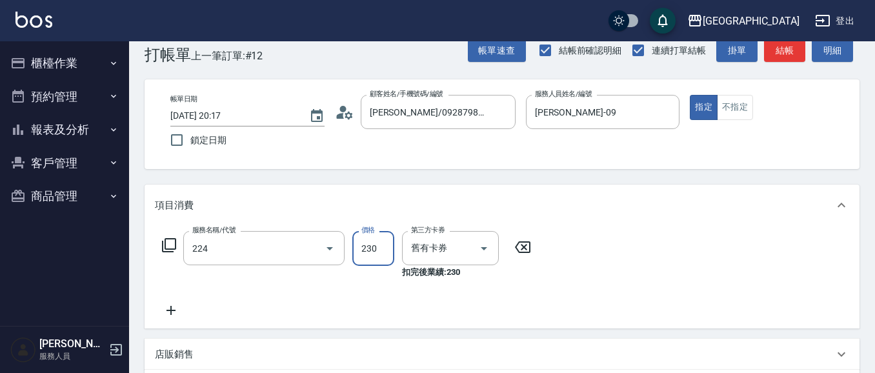
type input "洗髮(卡)230(224)"
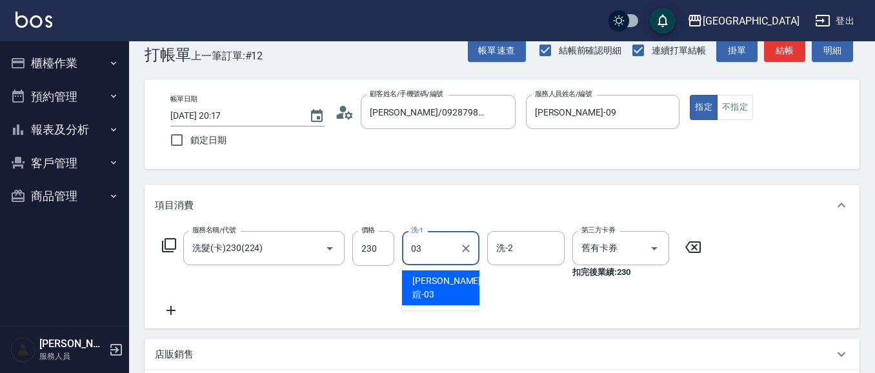
type input "蘇琳媗-03"
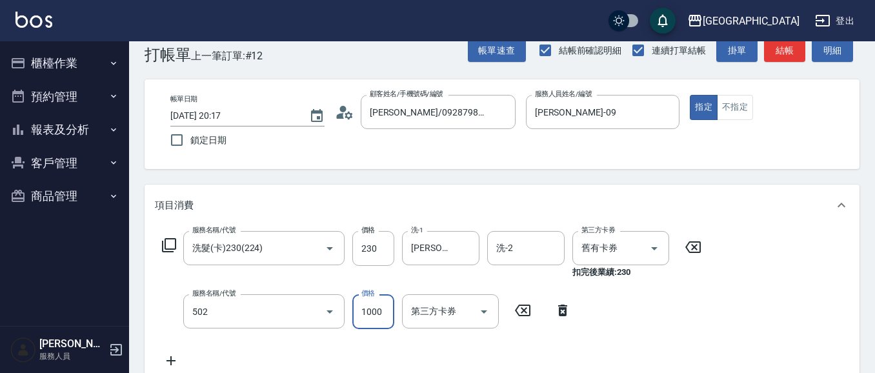
type input "染髮[1000](502)"
type input "800"
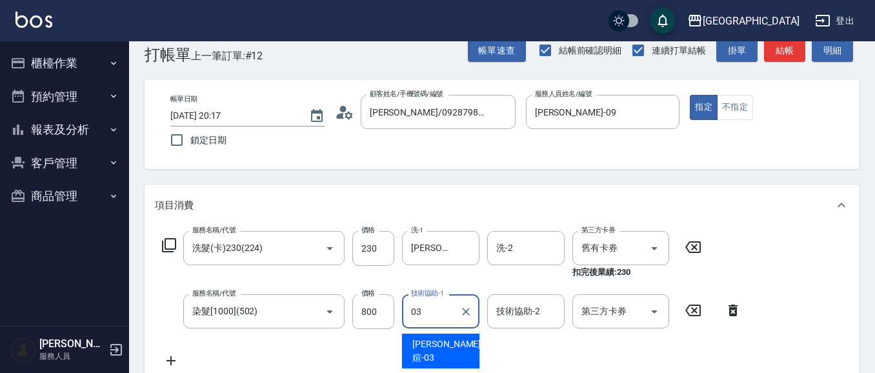
type input "蘇琳媗-03"
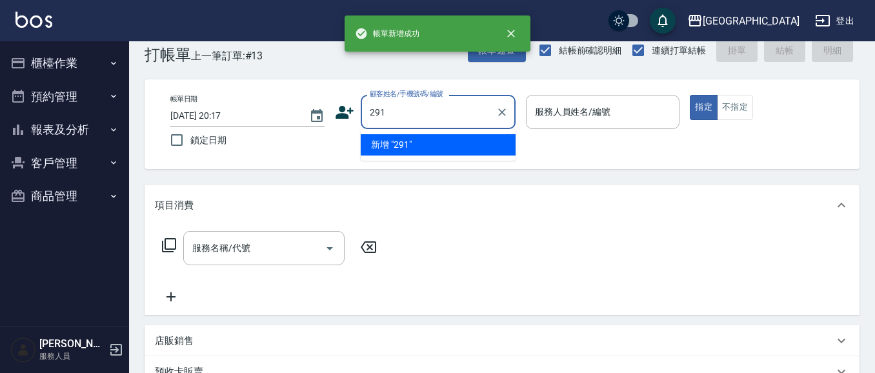
type input "291"
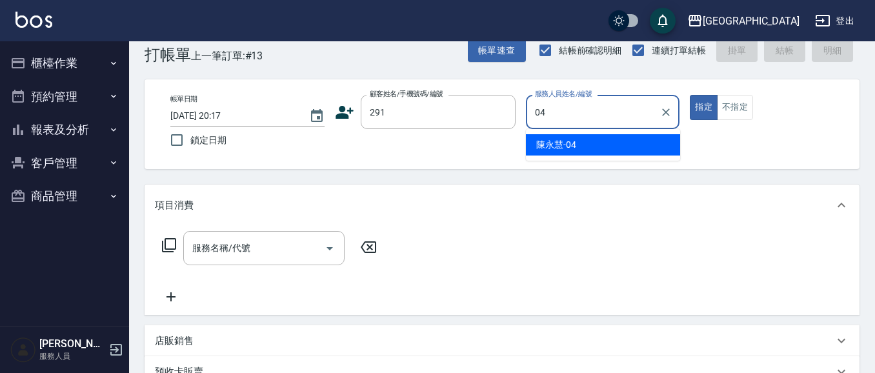
type input "陳永慧-04"
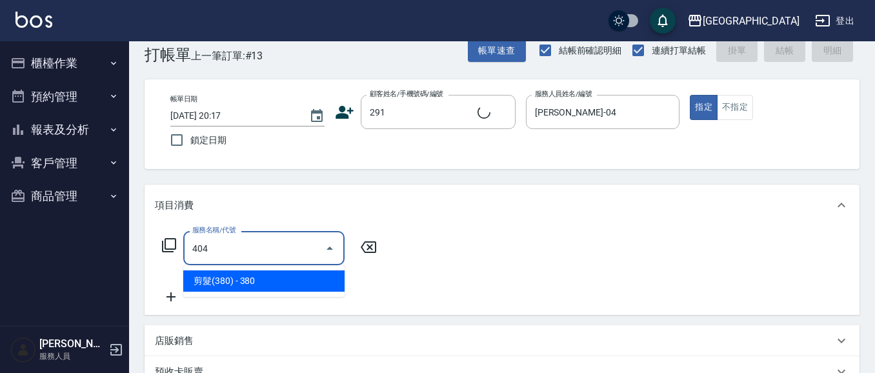
type input "404"
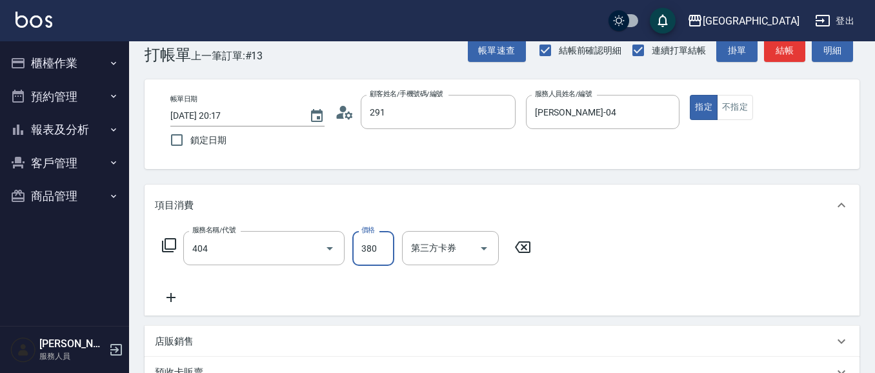
type input "陳永慧/291/291"
type input "剪髮(380)(404)"
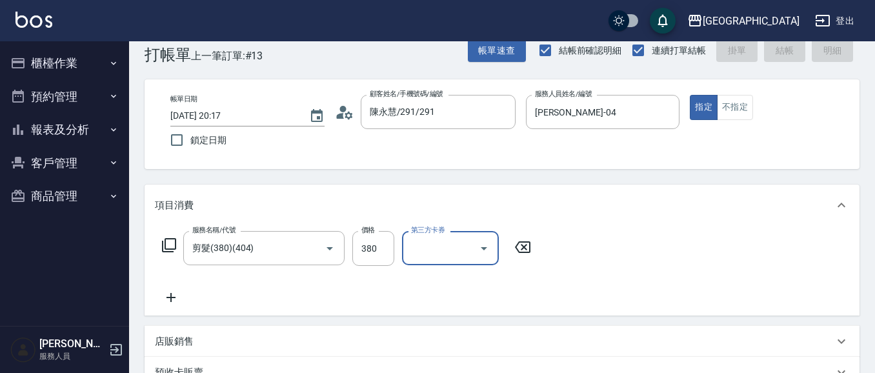
type input "2025/09/23 20:18"
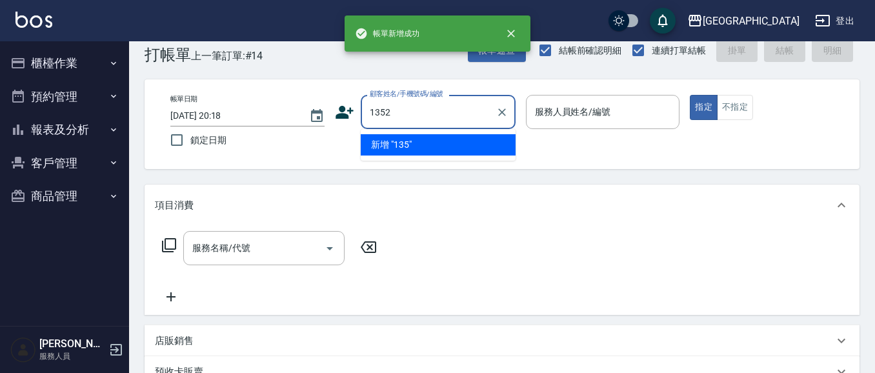
type input "1352"
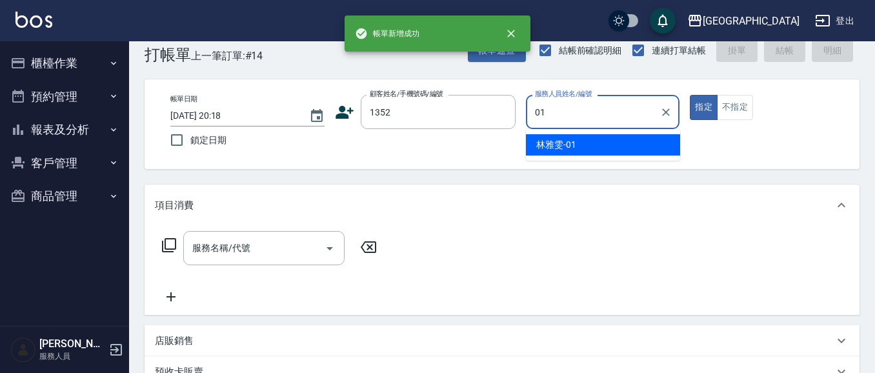
type input "林雅雯-01"
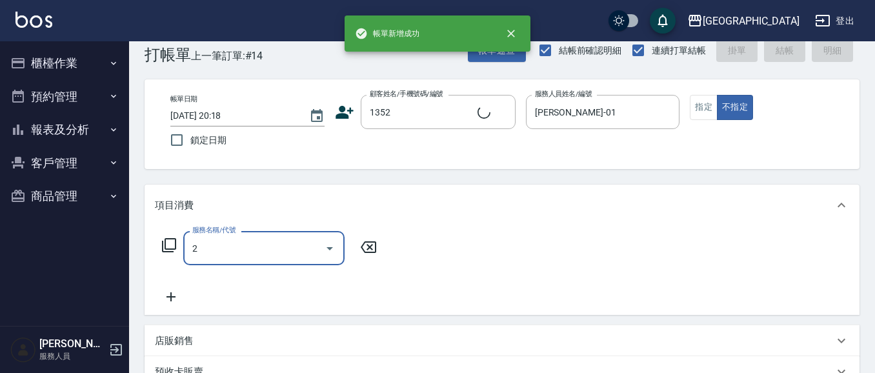
type input "20"
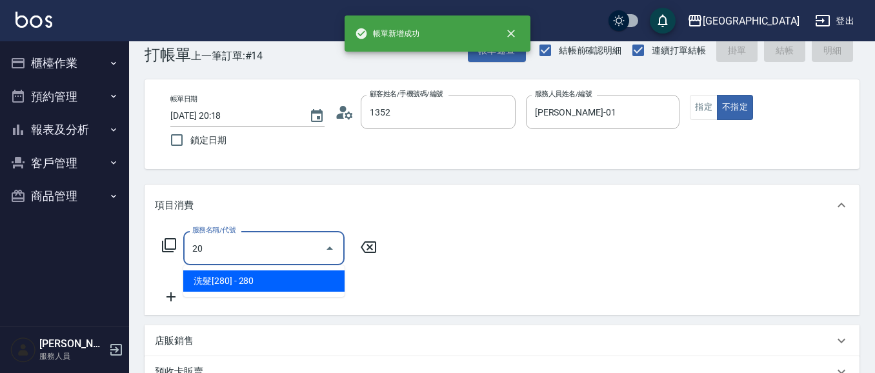
type input "林雅雯/0421/1352"
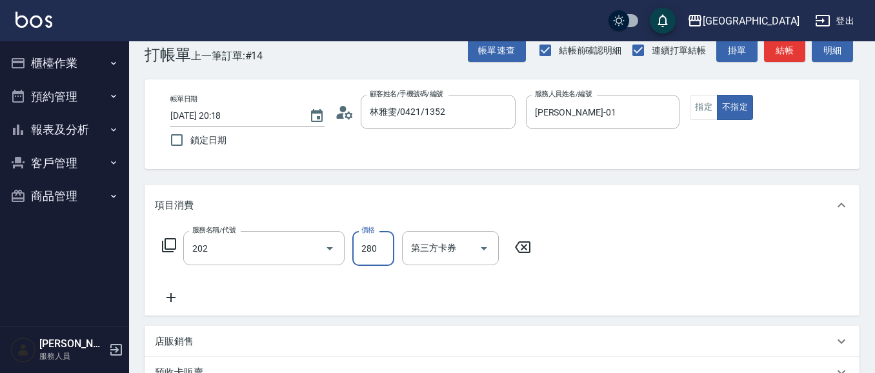
type input "洗髮[280](202)"
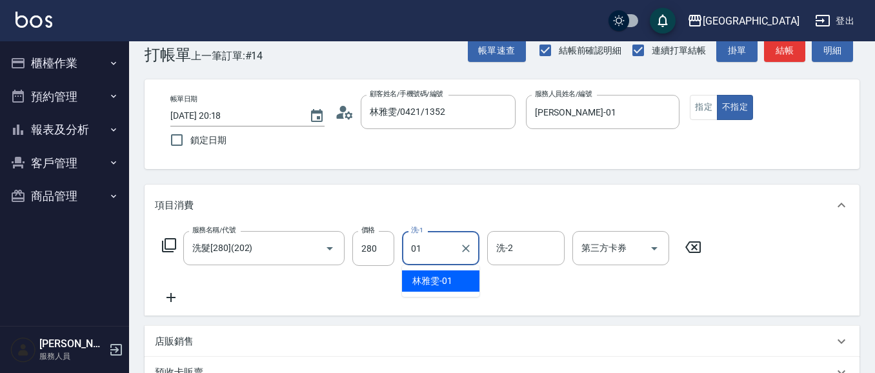
type input "林雅雯-01"
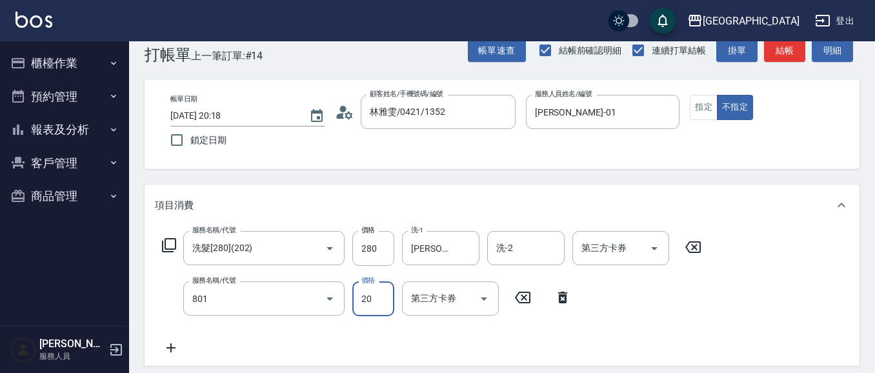
type input "潤絲(801)"
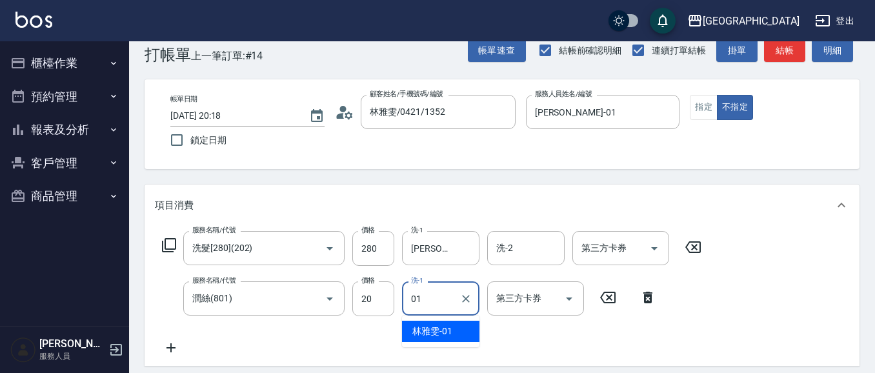
type input "林雅雯-01"
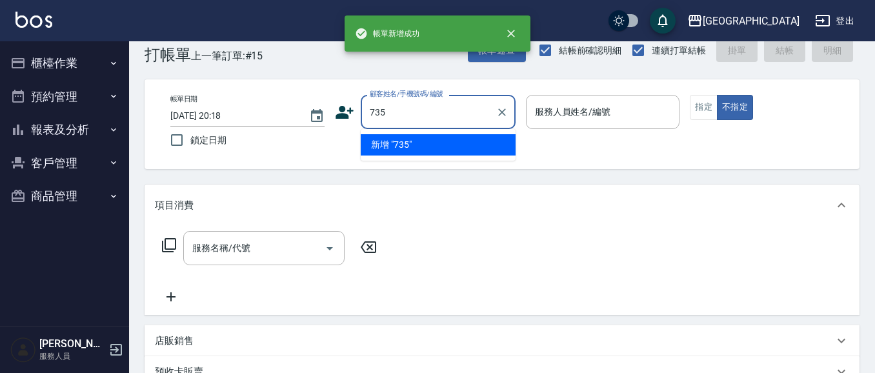
type input "735"
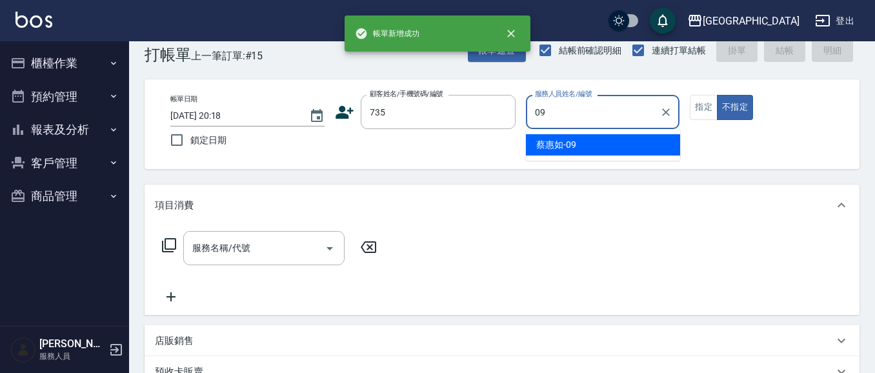
type input "蔡惠如-09"
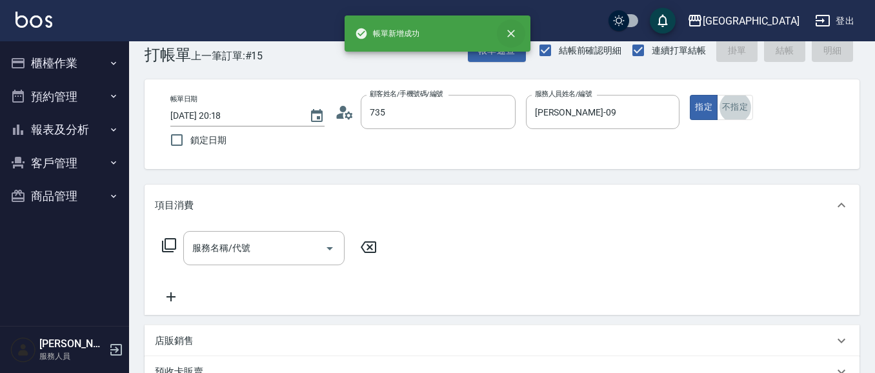
type input "蔡惠如/ 0958338986/735"
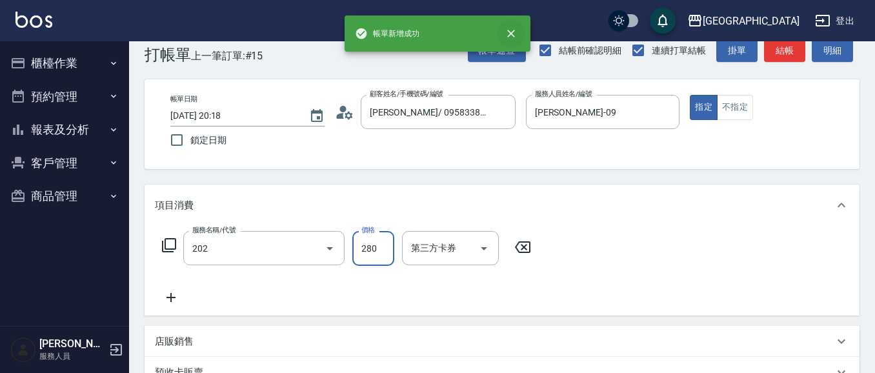
type input "洗髮[280](202)"
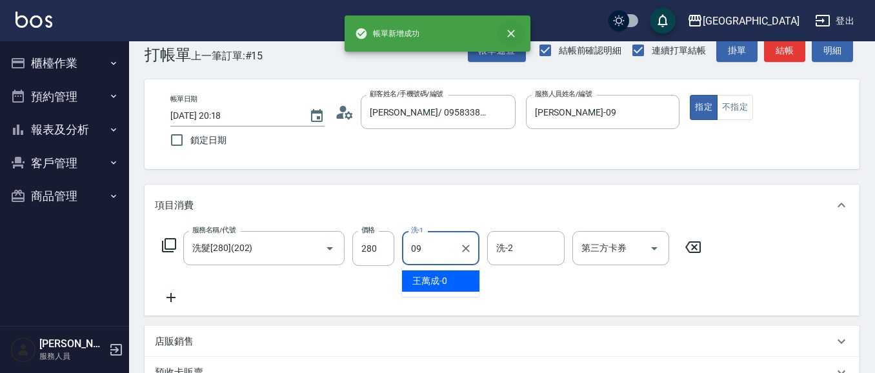
type input "蔡惠如-09"
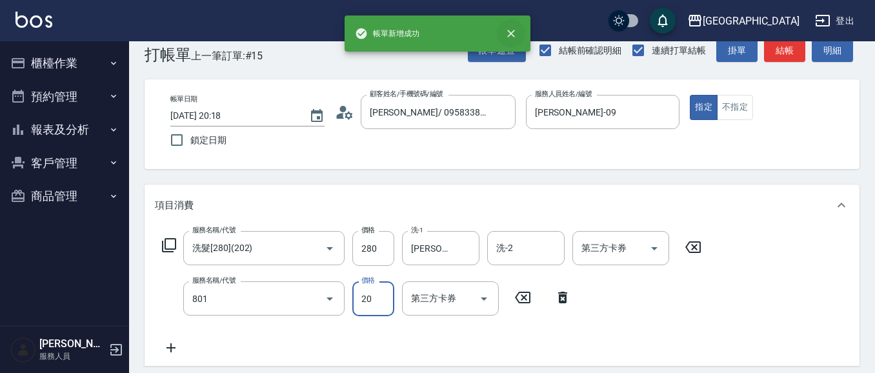
type input "潤絲(801)"
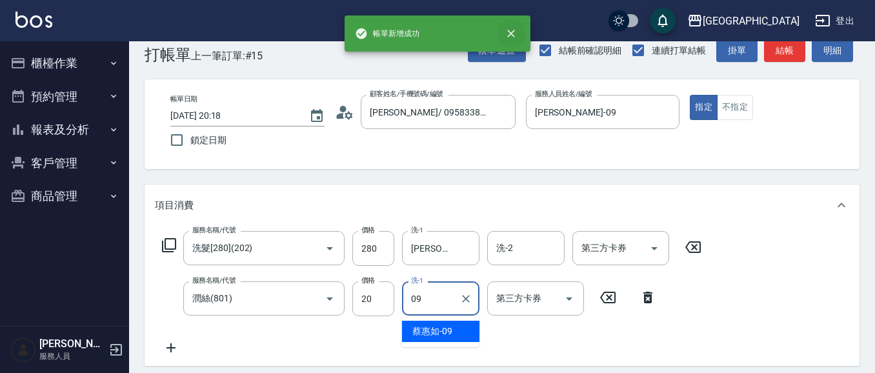
type input "蔡惠如-09"
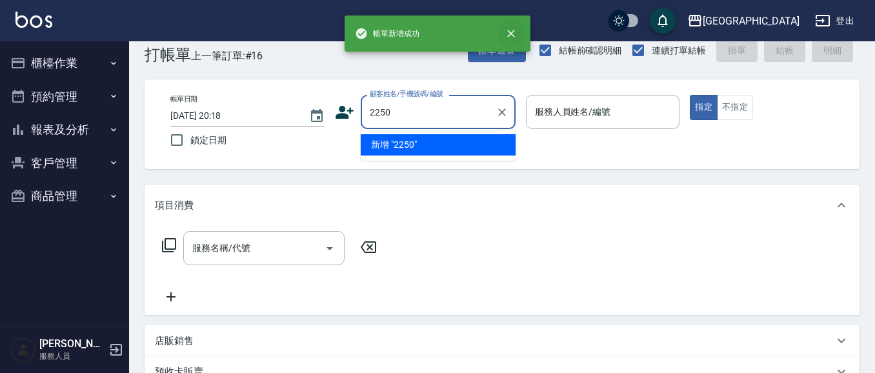
type input "2250"
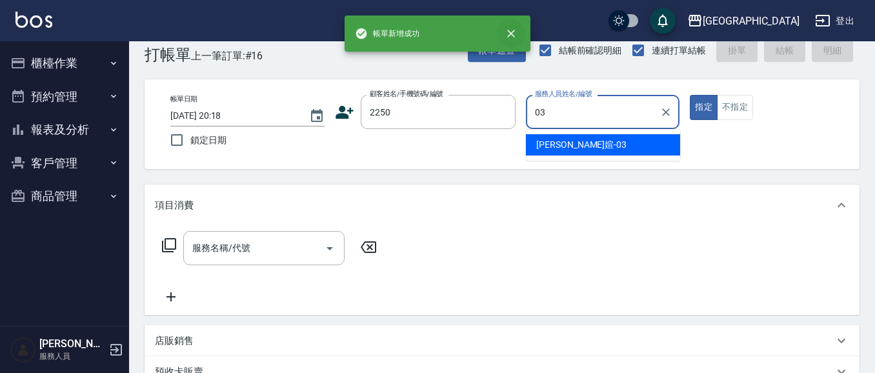
type input "蘇琳媗-03"
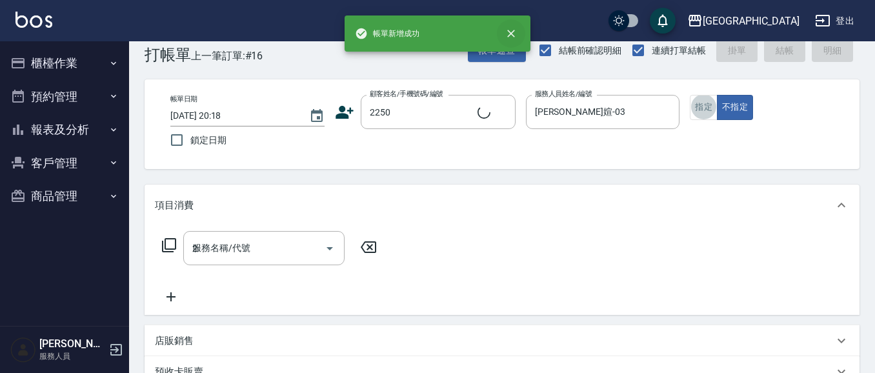
type input "20"
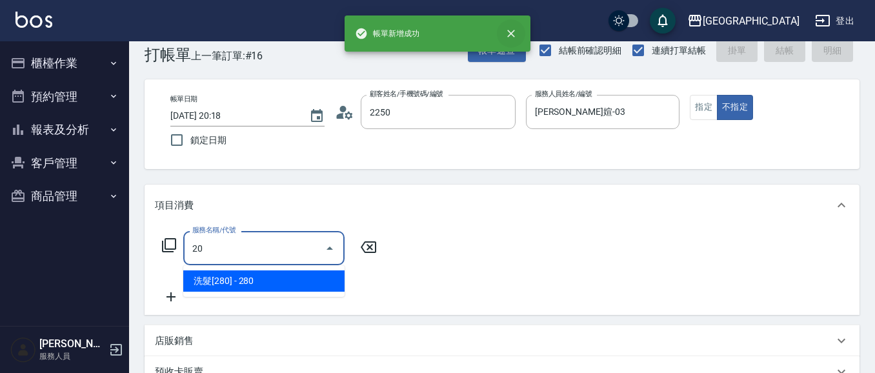
type input "蘇琳媗/0911843052/2250"
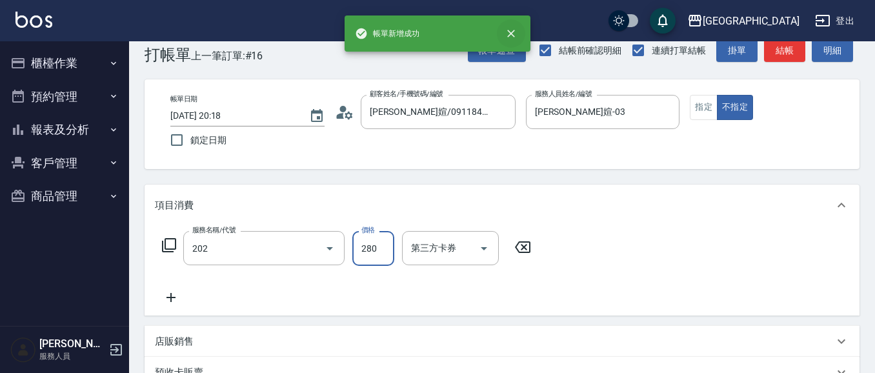
type input "洗髮[280](202)"
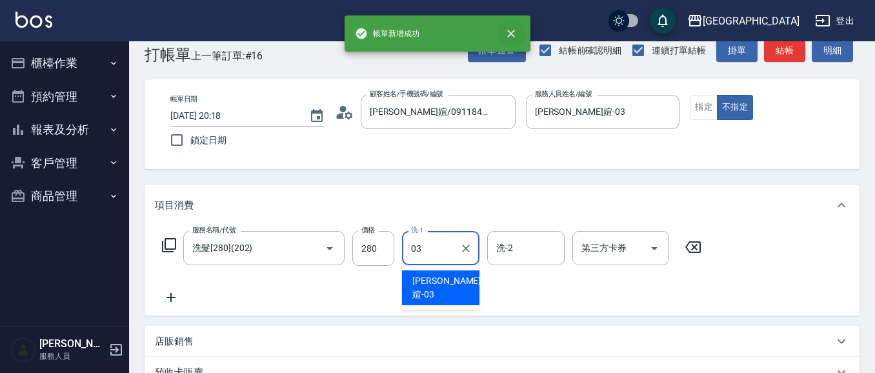
type input "蘇琳媗-03"
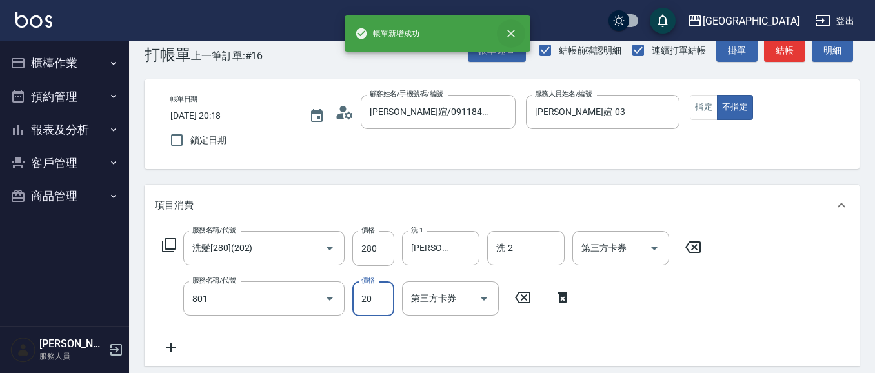
type input "潤絲(801)"
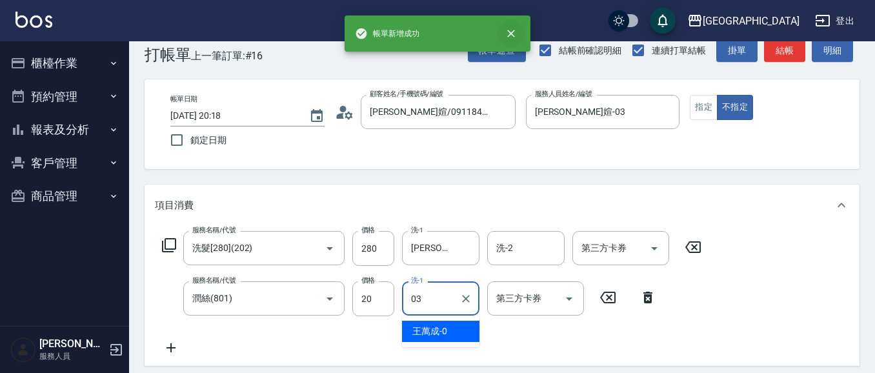
type input "蘇琳媗-03"
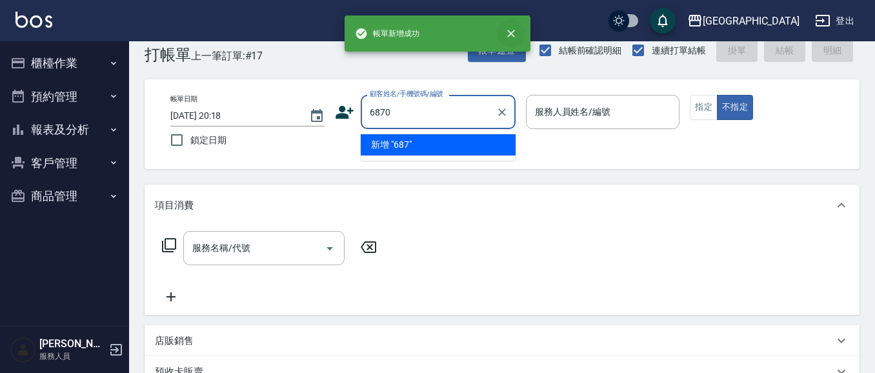
type input "6870"
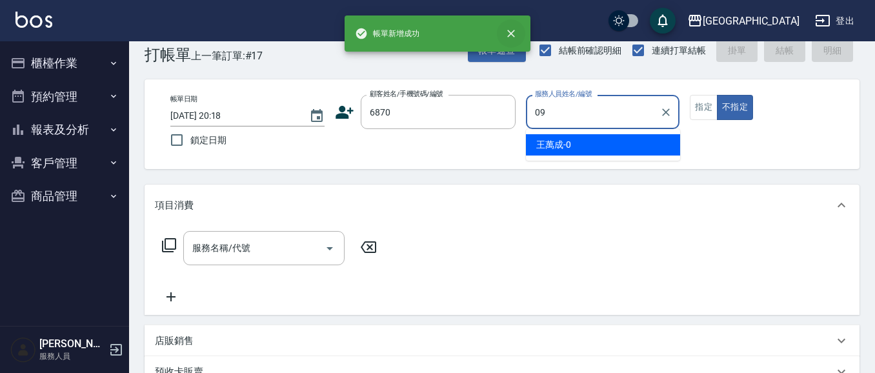
type input "蔡惠如-09"
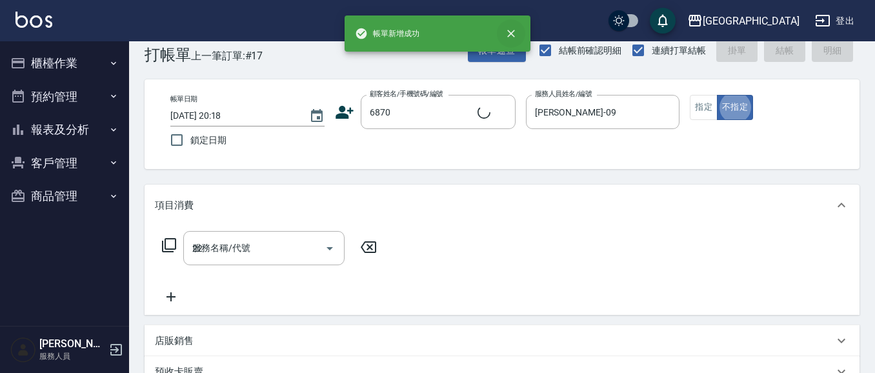
type input "224"
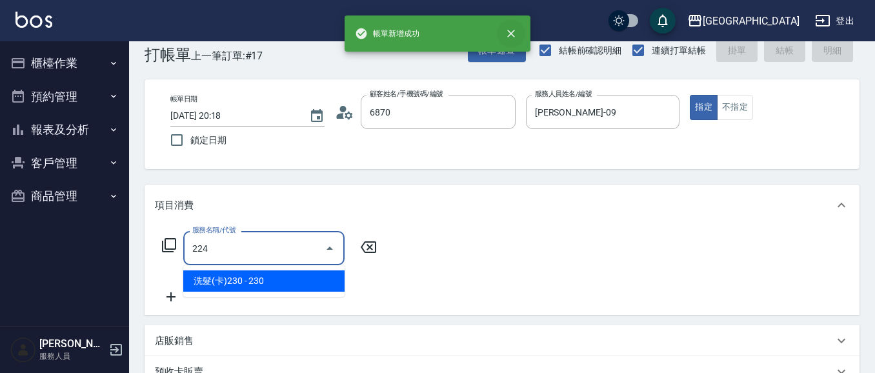
type input "林以涵/0952082292/6870"
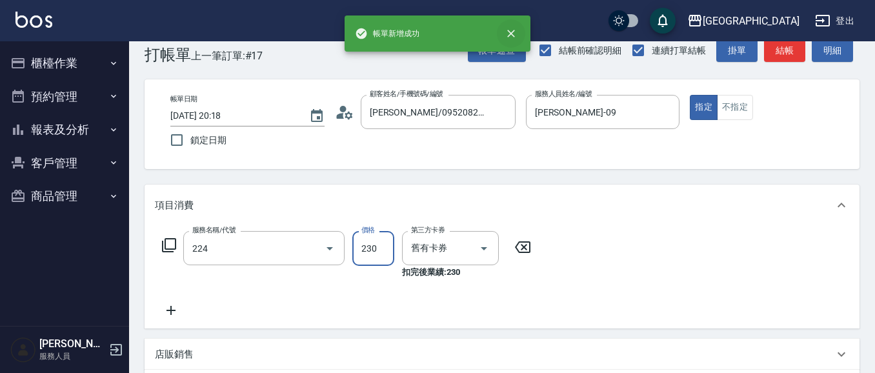
type input "洗髮(卡)230(224)"
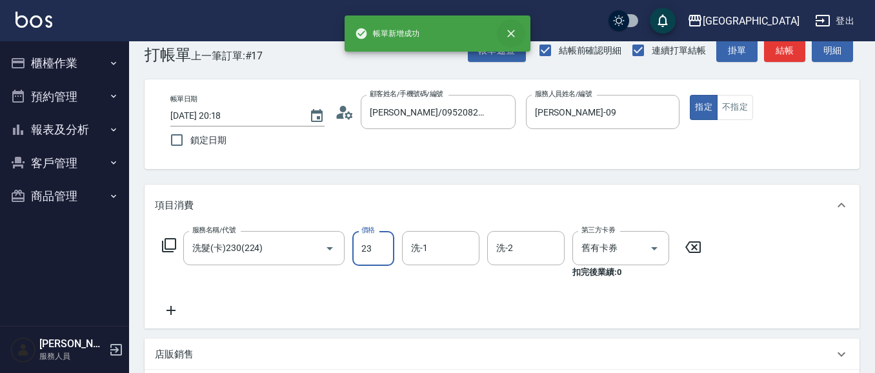
type input "230"
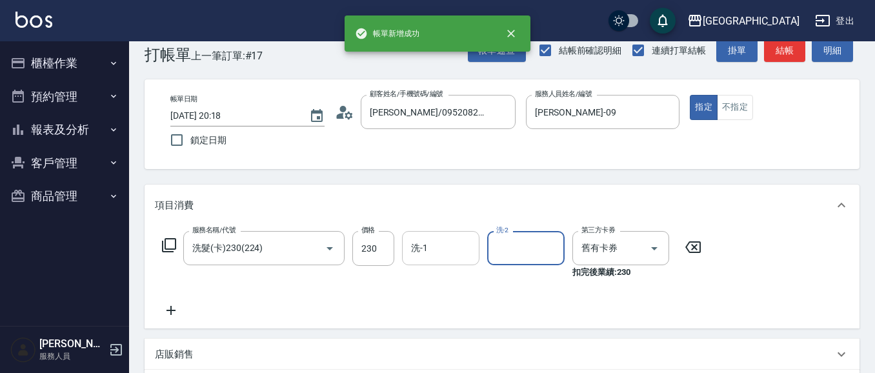
click at [435, 251] on input "洗-1" at bounding box center [441, 248] width 66 height 23
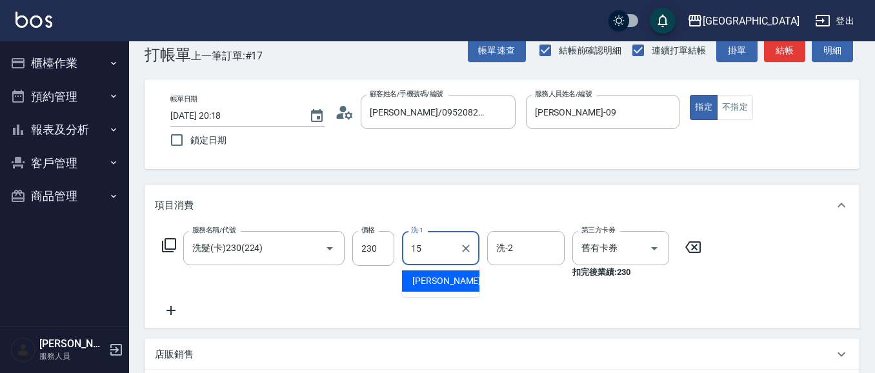
type input "蔡惠娟-15"
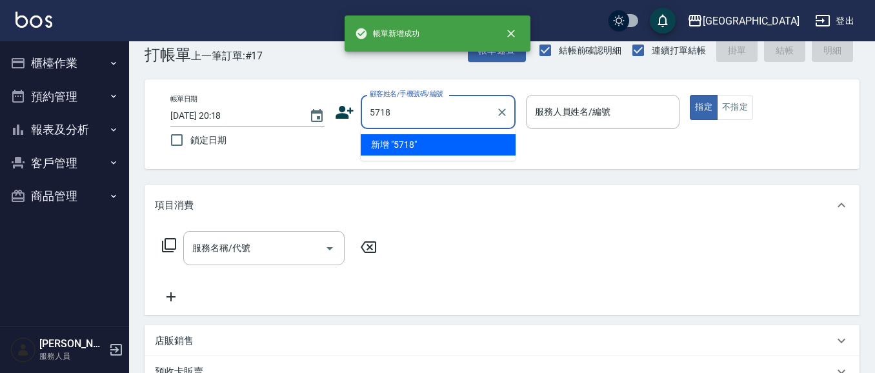
type input "5718"
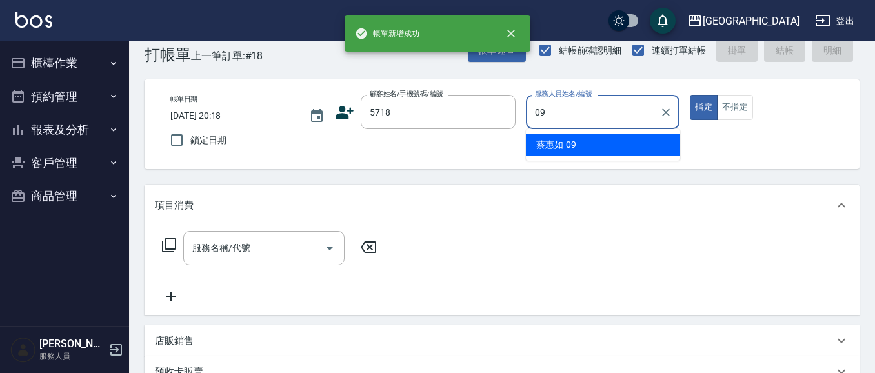
type input "蔡惠如-09"
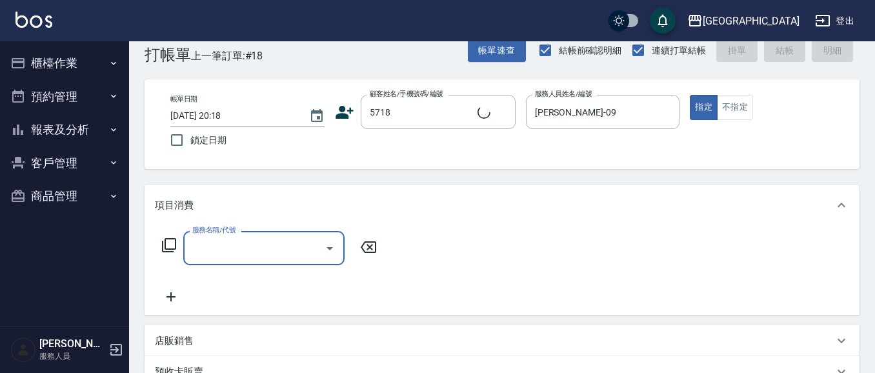
type input "2"
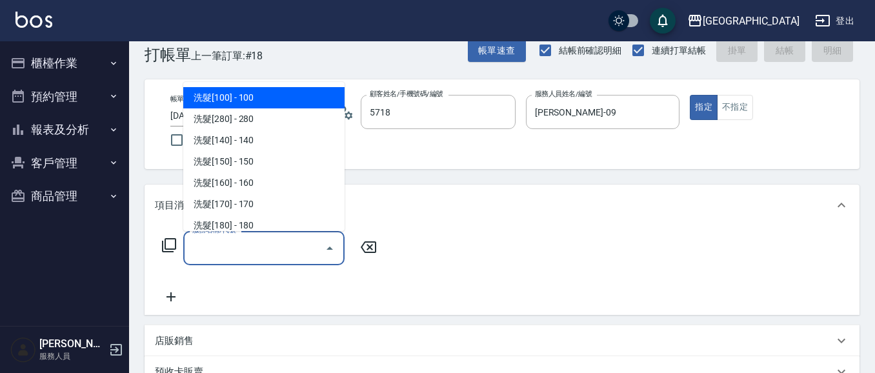
type input "劉本婕/0931165160/5718"
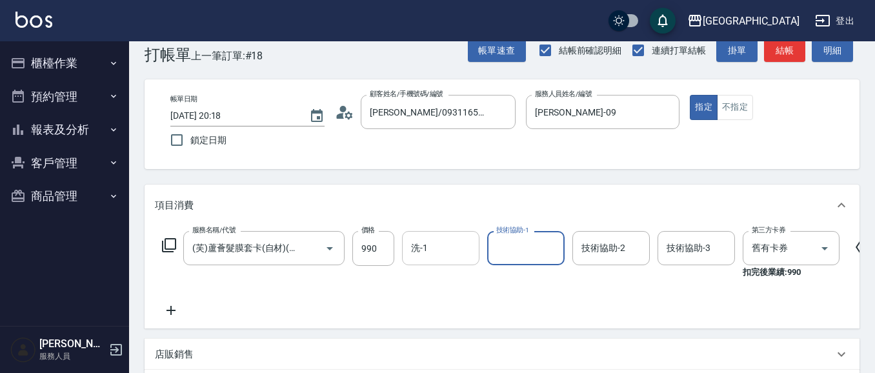
click at [432, 248] on input "洗-1" at bounding box center [441, 248] width 66 height 23
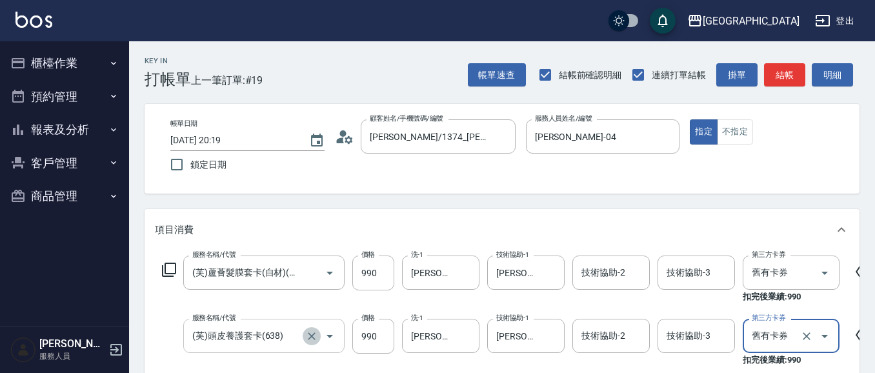
click at [310, 334] on icon "Clear" at bounding box center [312, 336] width 8 height 8
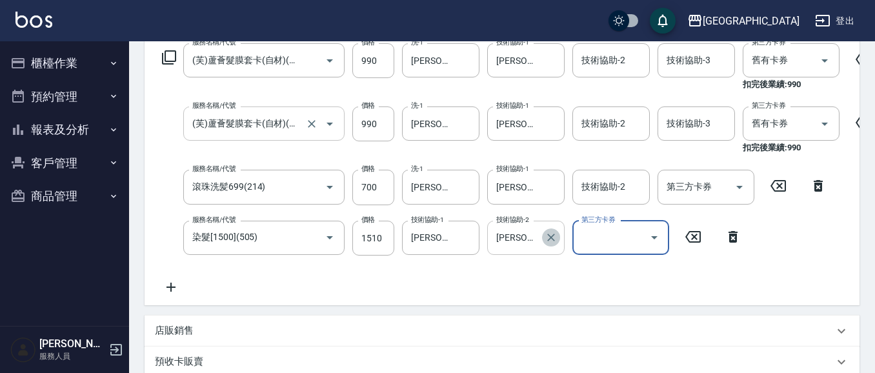
click at [550, 239] on icon "Clear" at bounding box center [550, 237] width 13 height 13
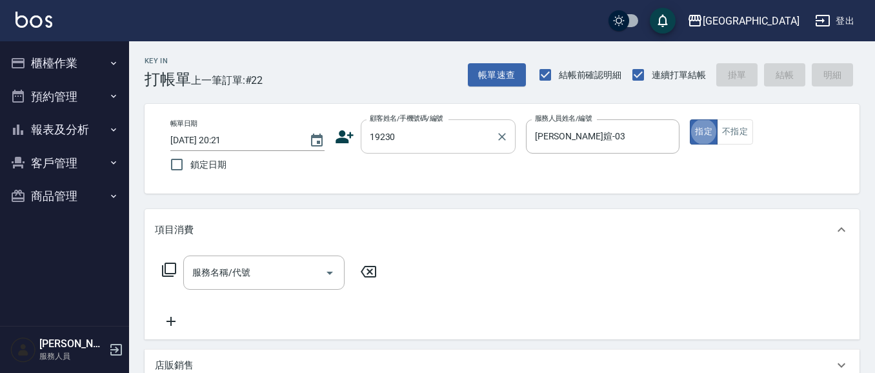
click at [432, 138] on input "19230" at bounding box center [428, 136] width 124 height 23
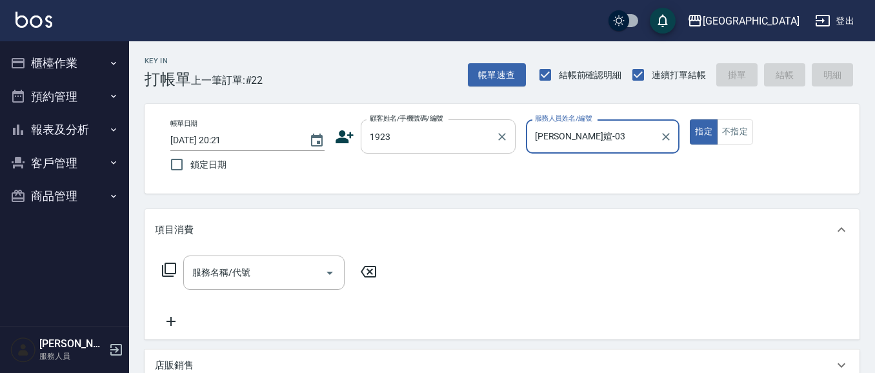
click at [689, 119] on button "指定" at bounding box center [703, 131] width 28 height 25
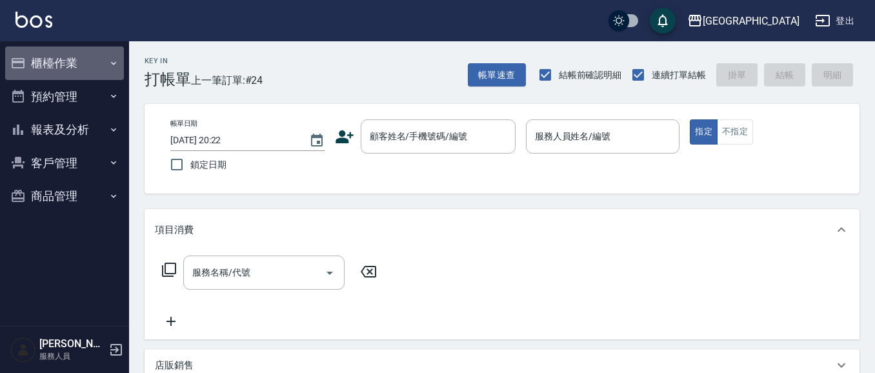
click at [77, 64] on button "櫃檯作業" at bounding box center [64, 63] width 119 height 34
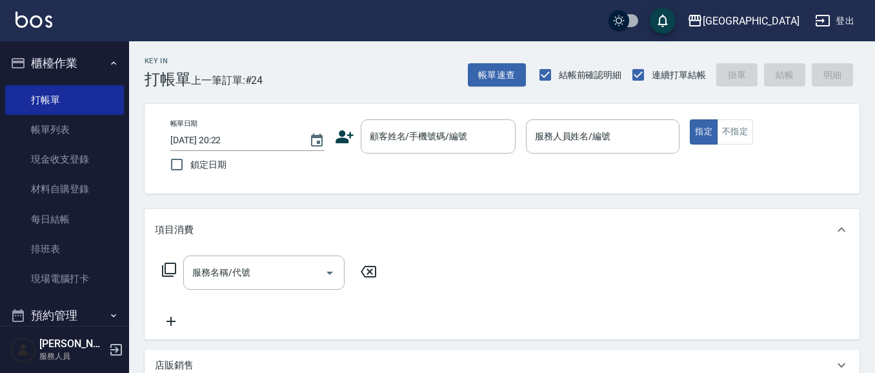
drag, startPoint x: 64, startPoint y: 154, endPoint x: 801, endPoint y: 95, distance: 739.5
click at [64, 154] on link "現金收支登錄" at bounding box center [64, 159] width 119 height 30
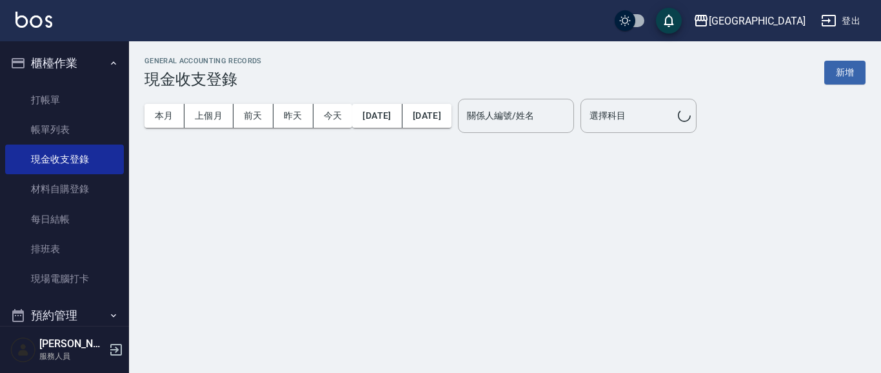
click at [846, 67] on button "新增" at bounding box center [844, 73] width 41 height 24
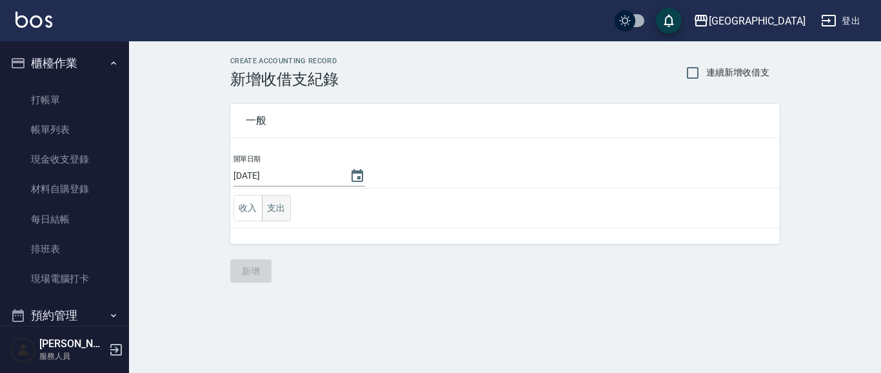
click at [277, 210] on button "支出" at bounding box center [276, 208] width 29 height 26
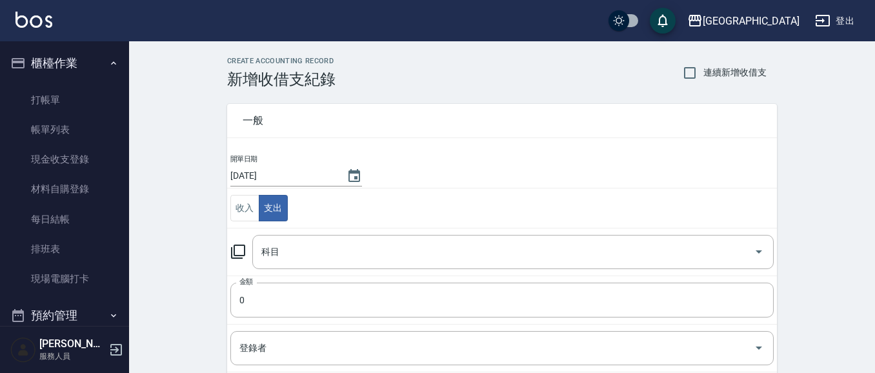
click at [273, 248] on div "科目 科目" at bounding box center [512, 252] width 521 height 34
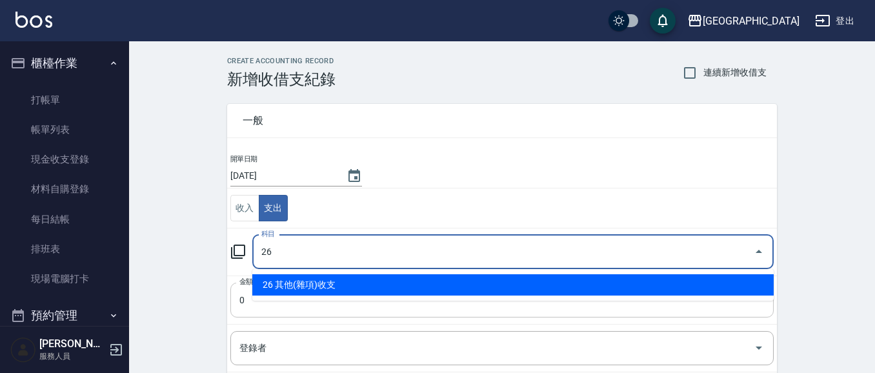
drag, startPoint x: 293, startPoint y: 294, endPoint x: 297, endPoint y: 288, distance: 6.6
click at [294, 292] on li "26 其他(雜項)收支" at bounding box center [512, 284] width 521 height 21
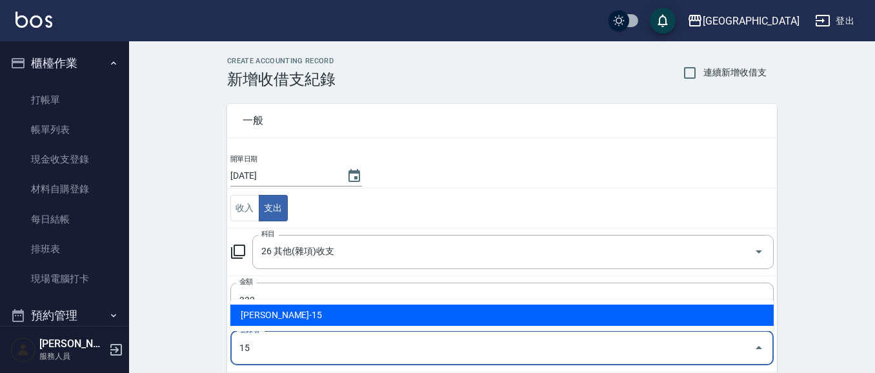
click at [268, 317] on li "蔡惠娟-15" at bounding box center [501, 314] width 543 height 21
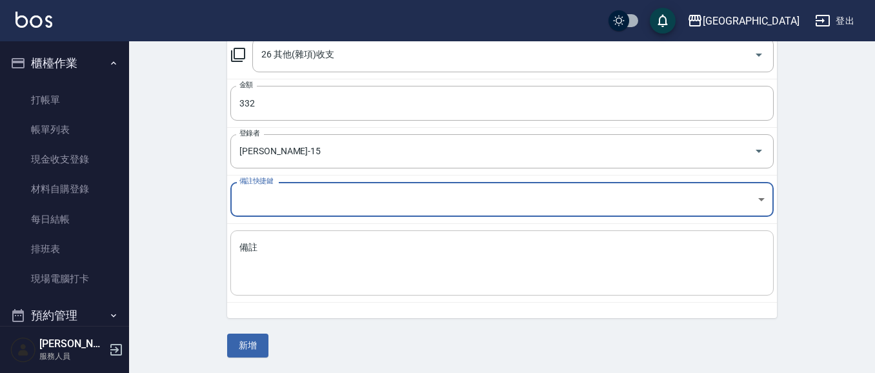
click at [255, 275] on textarea "備註" at bounding box center [501, 263] width 525 height 44
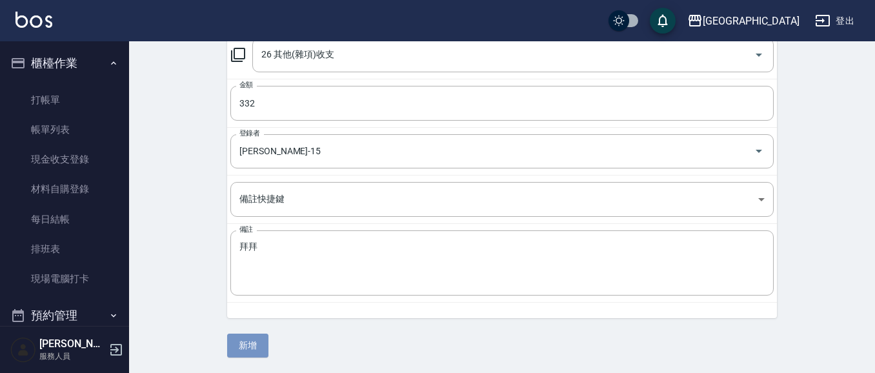
drag, startPoint x: 234, startPoint y: 341, endPoint x: 251, endPoint y: 341, distance: 16.8
click at [241, 342] on button "新增" at bounding box center [247, 345] width 41 height 24
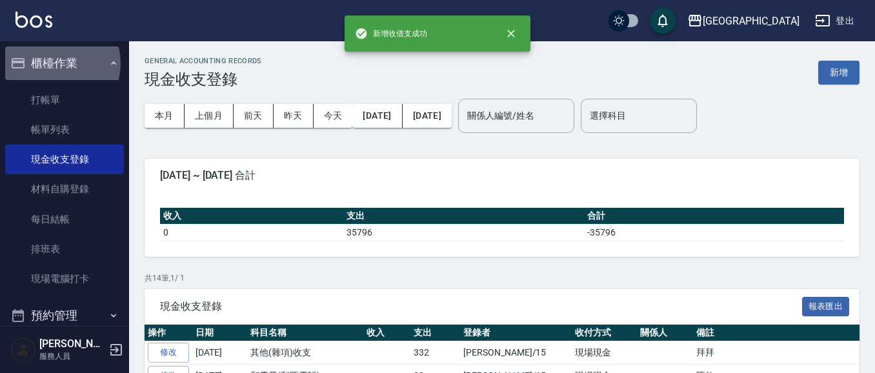
click at [58, 63] on button "櫃檯作業" at bounding box center [64, 63] width 119 height 34
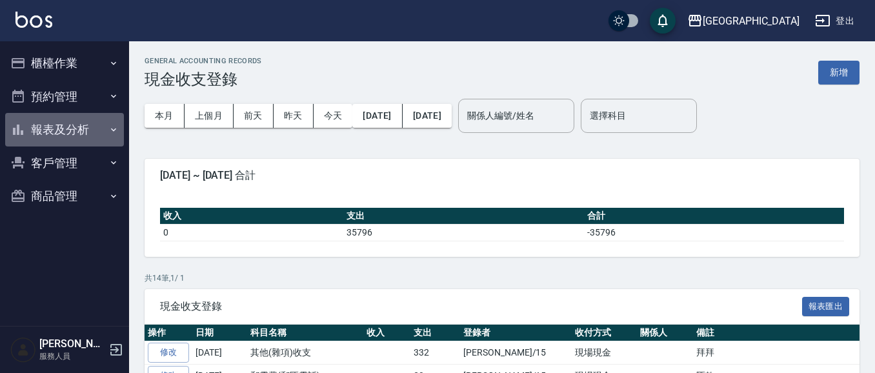
drag, startPoint x: 75, startPoint y: 123, endPoint x: 74, endPoint y: 130, distance: 7.8
click at [75, 124] on button "報表及分析" at bounding box center [64, 130] width 119 height 34
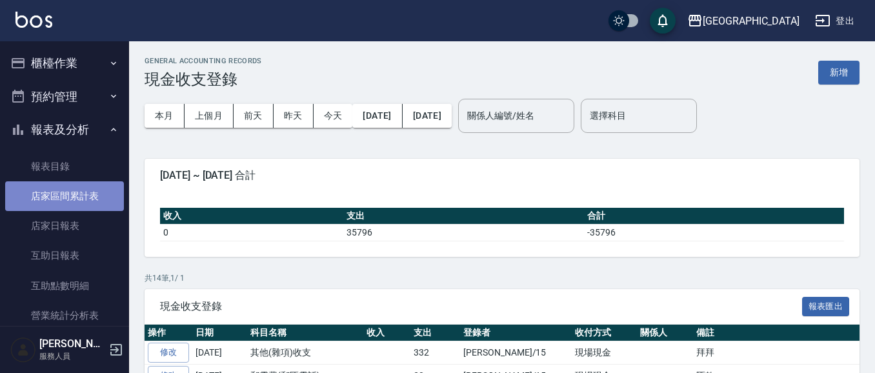
drag, startPoint x: 84, startPoint y: 197, endPoint x: 108, endPoint y: 200, distance: 24.7
click at [84, 196] on link "店家區間累計表" at bounding box center [64, 196] width 119 height 30
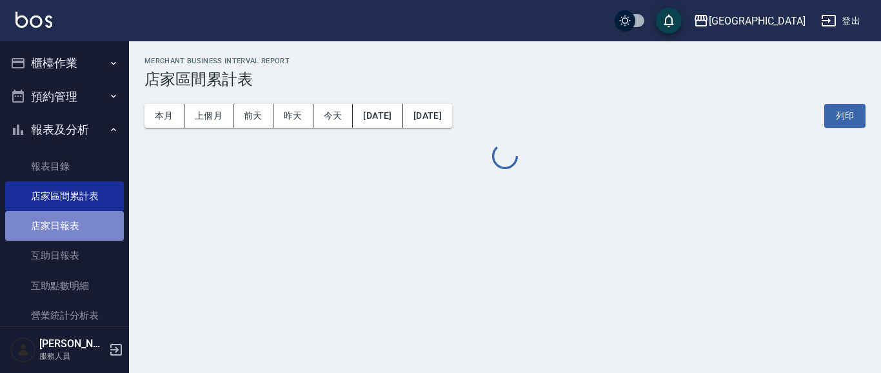
click at [66, 221] on link "店家日報表" at bounding box center [64, 226] width 119 height 30
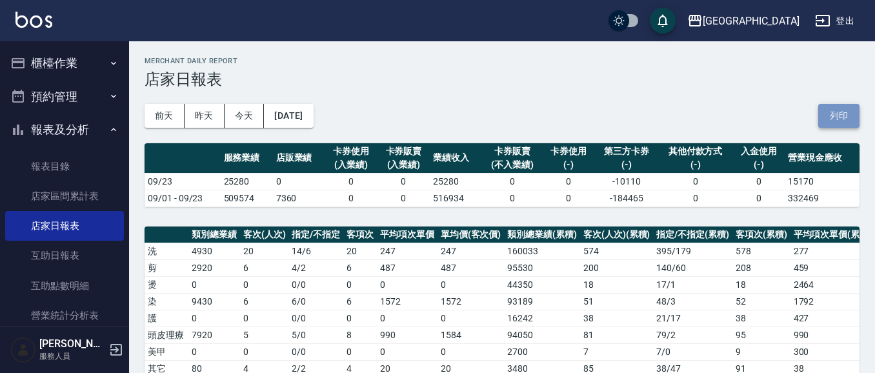
click at [846, 117] on button "列印" at bounding box center [838, 116] width 41 height 24
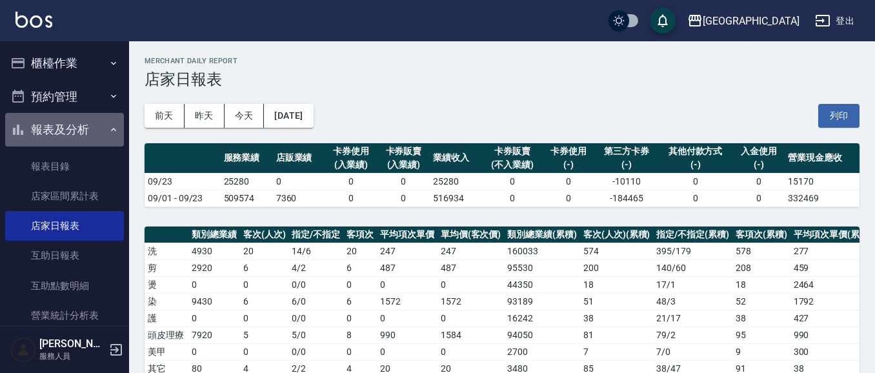
click at [80, 127] on button "報表及分析" at bounding box center [64, 130] width 119 height 34
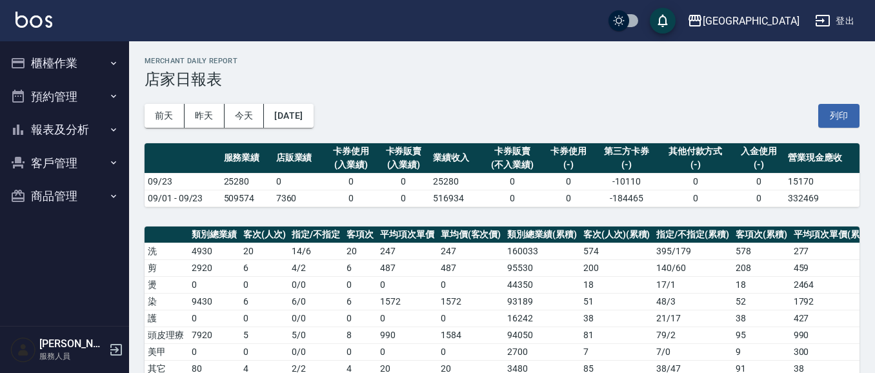
click at [74, 128] on button "報表及分析" at bounding box center [64, 130] width 119 height 34
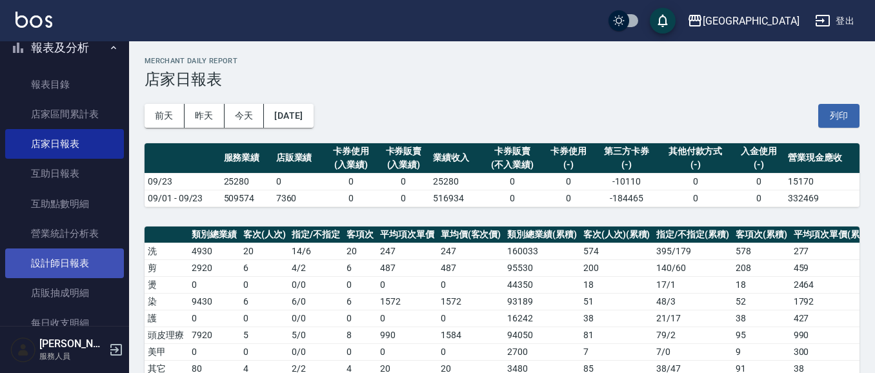
scroll to position [85, 0]
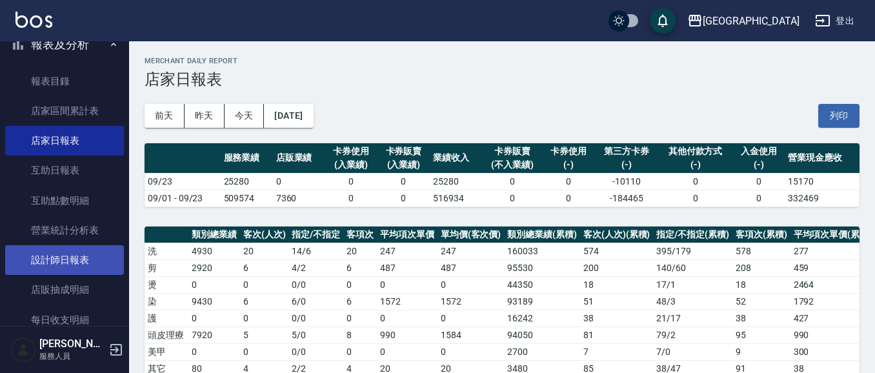
click at [87, 253] on link "設計師日報表" at bounding box center [64, 260] width 119 height 30
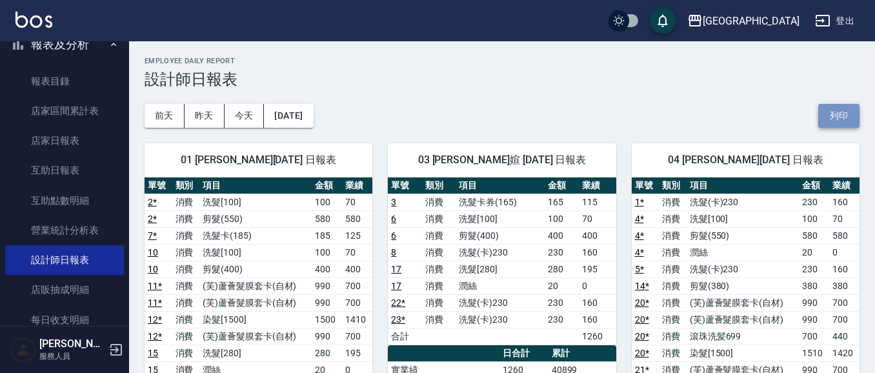
click at [837, 119] on button "列印" at bounding box center [838, 116] width 41 height 24
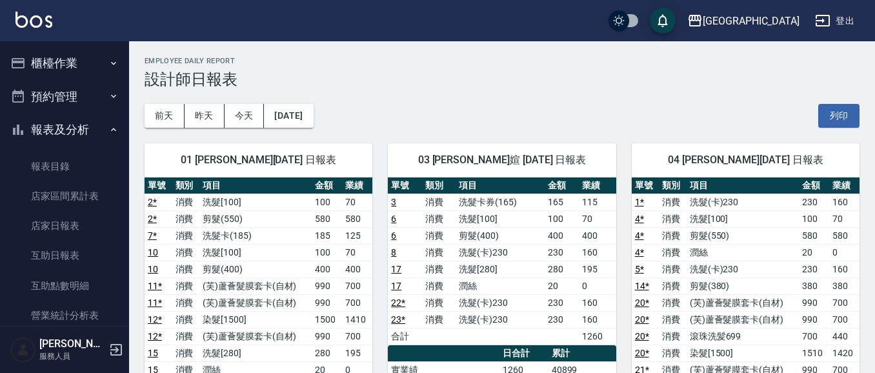
scroll to position [85, 0]
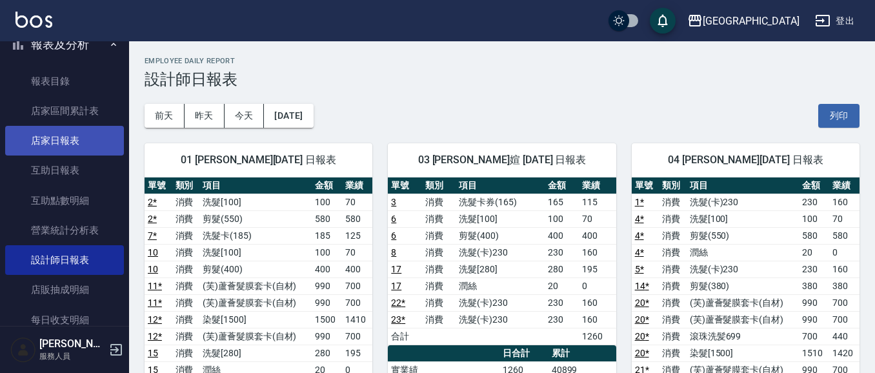
click at [81, 142] on link "店家日報表" at bounding box center [64, 141] width 119 height 30
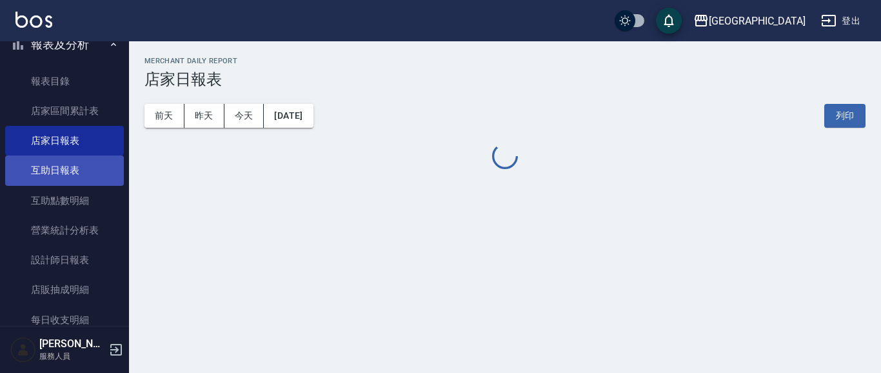
click at [90, 168] on link "互助日報表" at bounding box center [64, 170] width 119 height 30
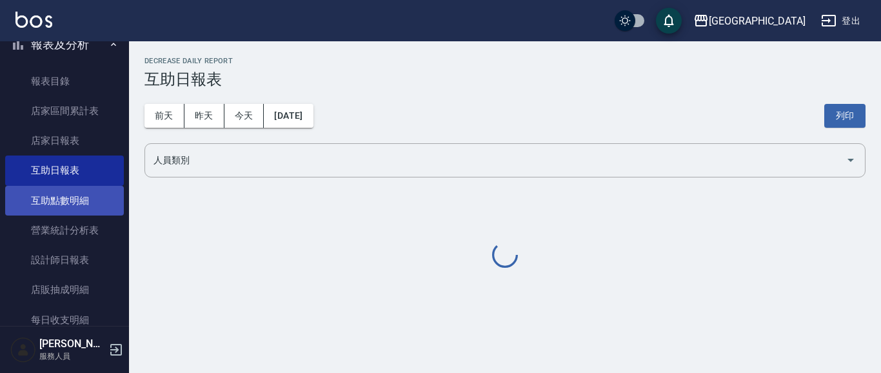
click at [90, 201] on link "互助點數明細" at bounding box center [64, 201] width 119 height 30
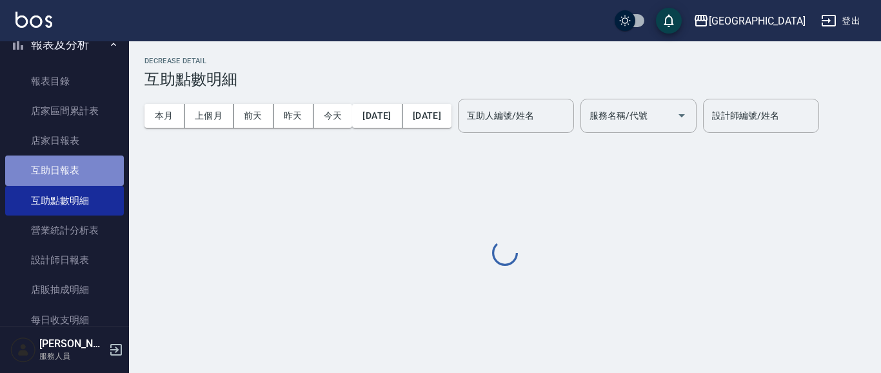
click at [88, 173] on link "互助日報表" at bounding box center [64, 170] width 119 height 30
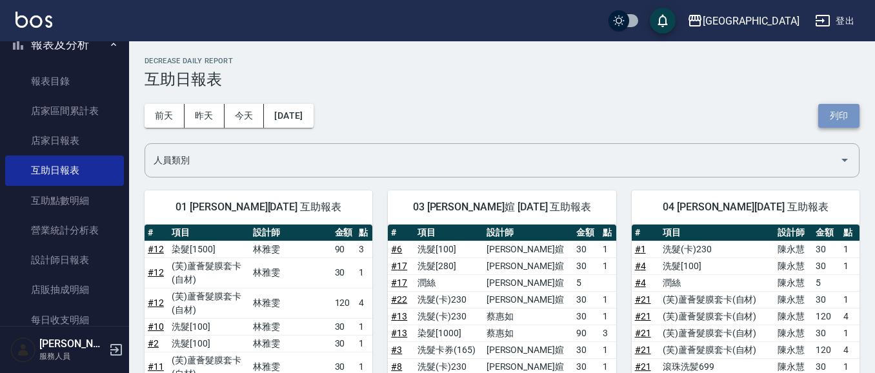
click at [837, 118] on button "列印" at bounding box center [838, 116] width 41 height 24
